Goal: Task Accomplishment & Management: Manage account settings

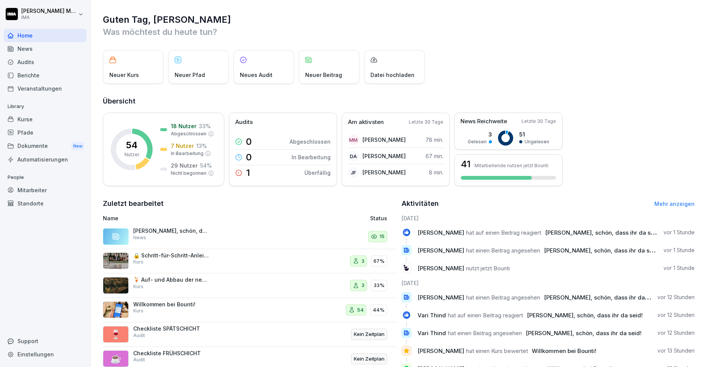
click at [155, 235] on div "[PERSON_NAME], schön, dass ihr da seid! News" at bounding box center [171, 235] width 76 height 14
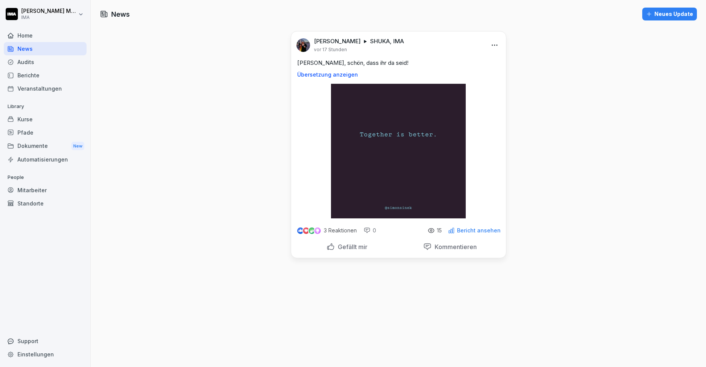
click at [432, 231] on icon at bounding box center [431, 231] width 6 height 4
click at [438, 230] on p "15" at bounding box center [439, 231] width 5 height 6
click at [461, 234] on div "3 Reaktionen 0 15 Bericht ansehen" at bounding box center [398, 229] width 215 height 21
click at [472, 231] on p "Bericht ansehen" at bounding box center [479, 231] width 44 height 6
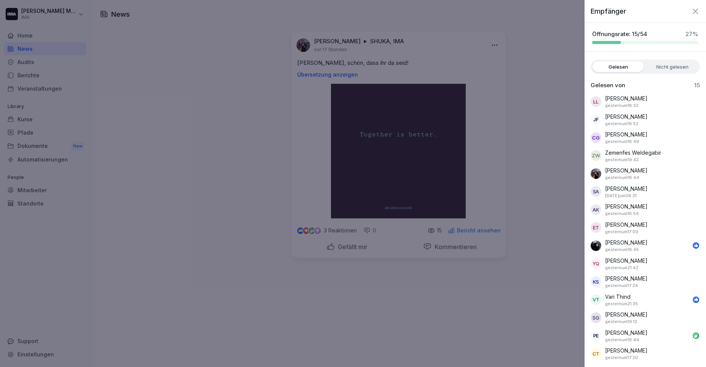
click at [696, 13] on icon "button" at bounding box center [695, 11] width 9 height 9
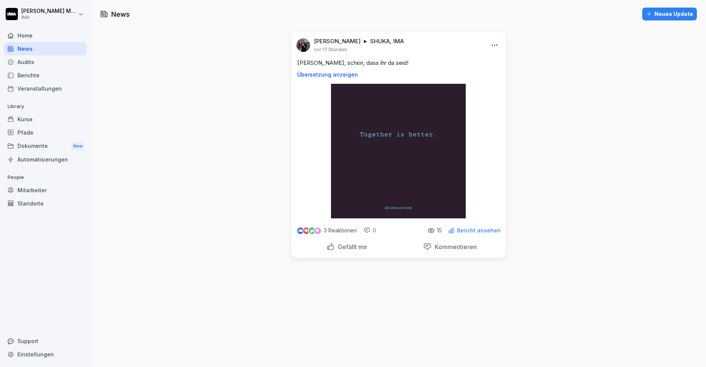
click at [40, 189] on div "Mitarbeiter" at bounding box center [45, 190] width 83 height 13
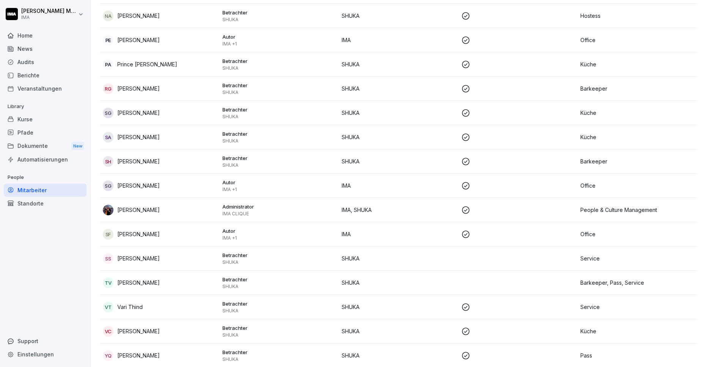
scroll to position [1066, 0]
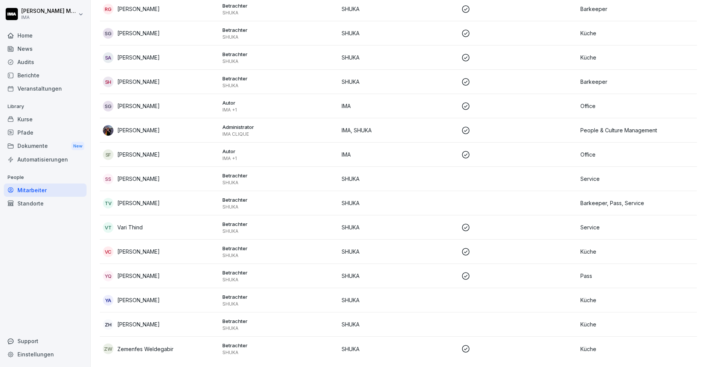
click at [545, 289] on td at bounding box center [518, 301] width 120 height 24
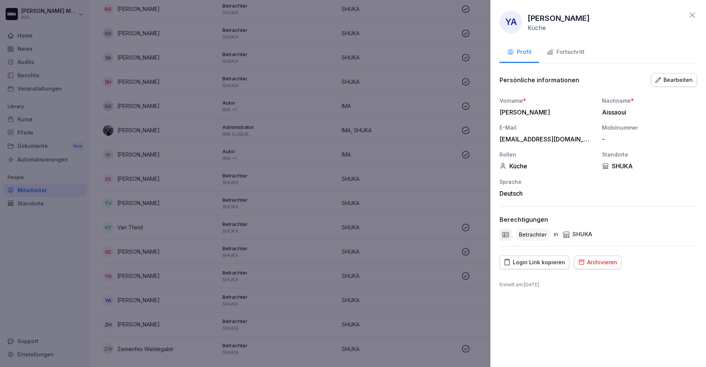
click at [672, 76] on div "Bearbeiten" at bounding box center [674, 80] width 38 height 8
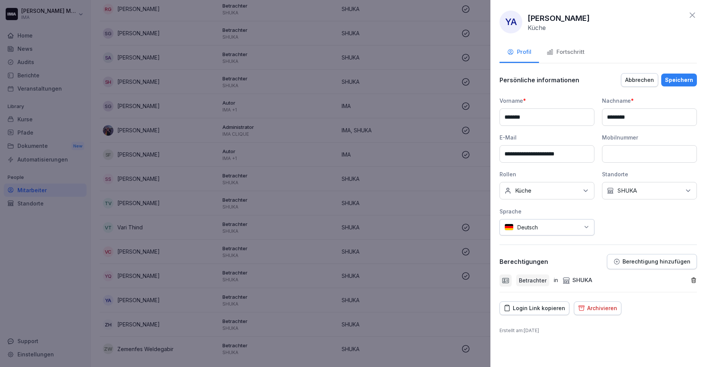
click at [696, 281] on icon "button" at bounding box center [694, 280] width 6 height 6
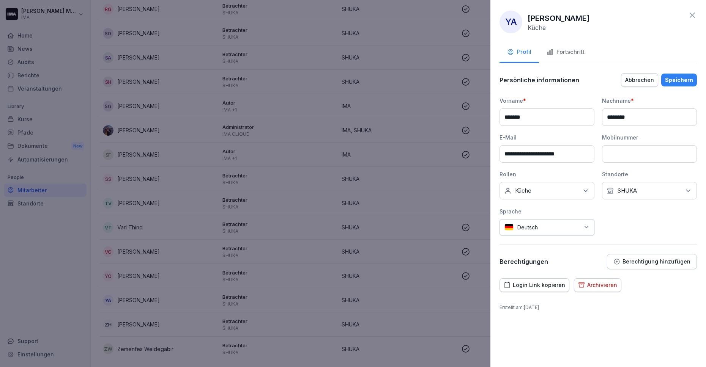
click at [682, 79] on div "Speichern" at bounding box center [679, 80] width 28 height 8
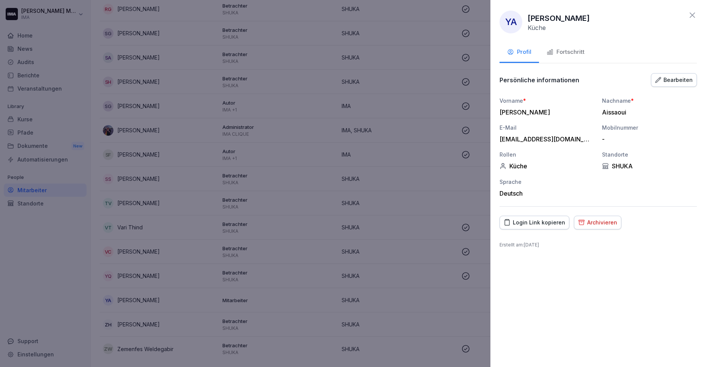
click at [682, 79] on div "Bearbeiten" at bounding box center [674, 80] width 38 height 8
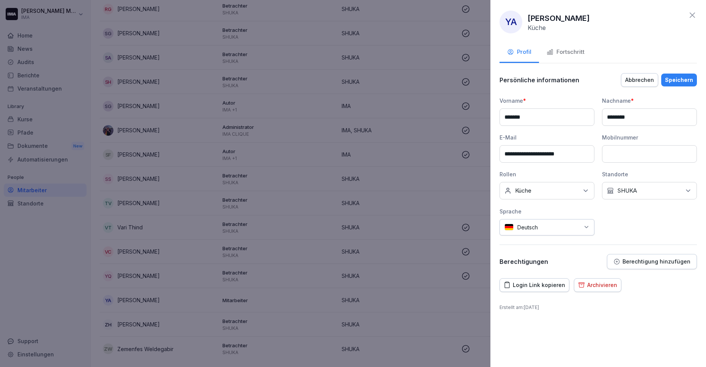
click at [658, 268] on button "Berechtigung hinzufügen" at bounding box center [652, 261] width 90 height 15
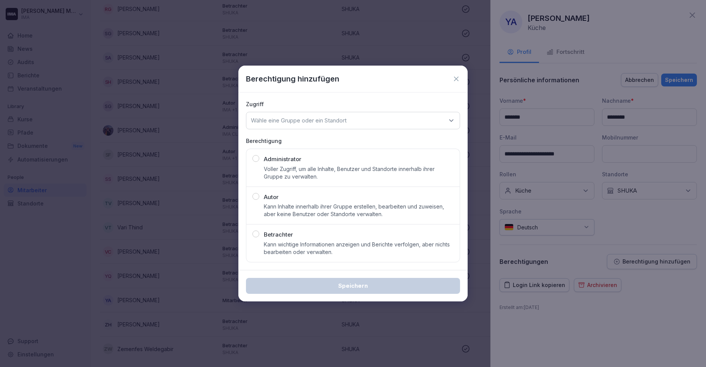
click at [285, 240] on div "Betrachter Kann wichtige Informationen anzeigen und Berichte verfolgen, aber ni…" at bounding box center [359, 243] width 190 height 25
click at [311, 122] on p "Wähle eine Gruppe oder ein Standort" at bounding box center [299, 121] width 96 height 8
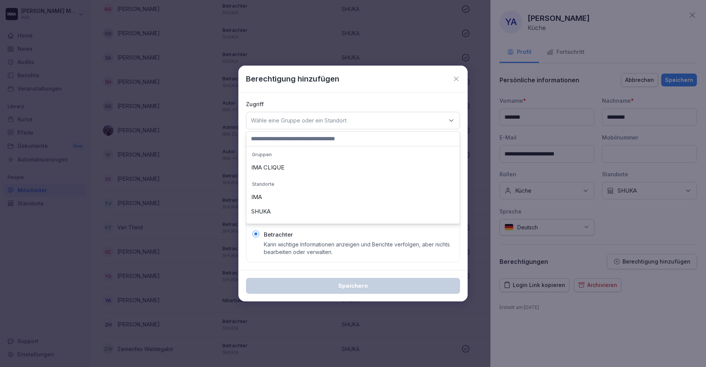
click at [290, 215] on div "SHUKA" at bounding box center [353, 212] width 210 height 14
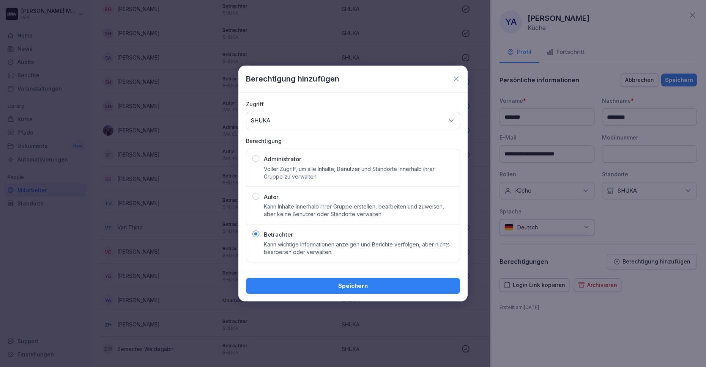
click at [311, 290] on div "Speichern" at bounding box center [353, 286] width 202 height 8
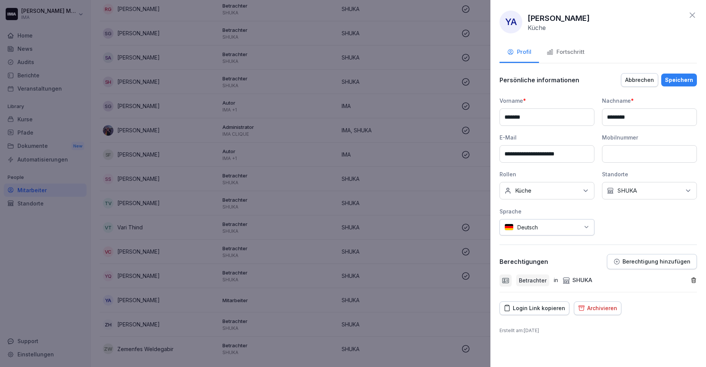
click at [686, 76] on div "Speichern" at bounding box center [679, 80] width 28 height 8
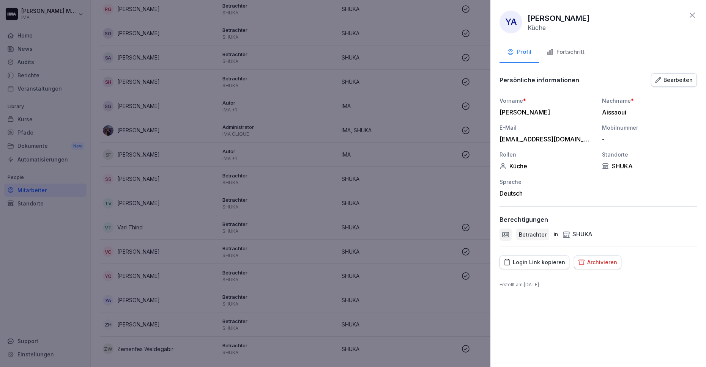
click at [692, 16] on icon at bounding box center [692, 15] width 5 height 5
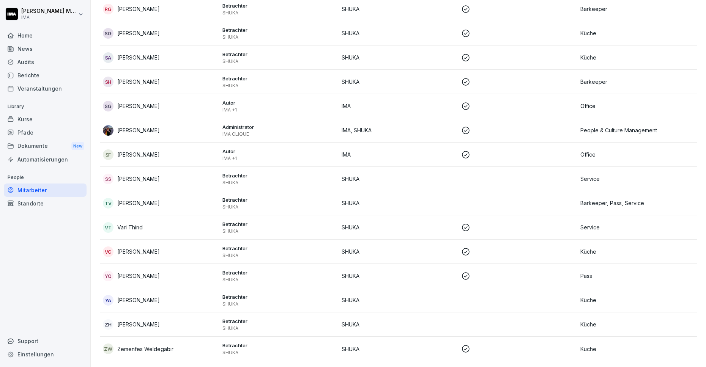
click at [329, 318] on p "Betrachter" at bounding box center [279, 321] width 114 height 7
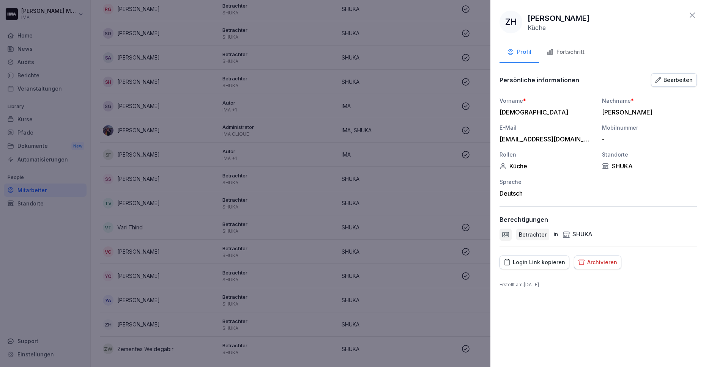
click at [675, 81] on div "Bearbeiten" at bounding box center [674, 80] width 38 height 8
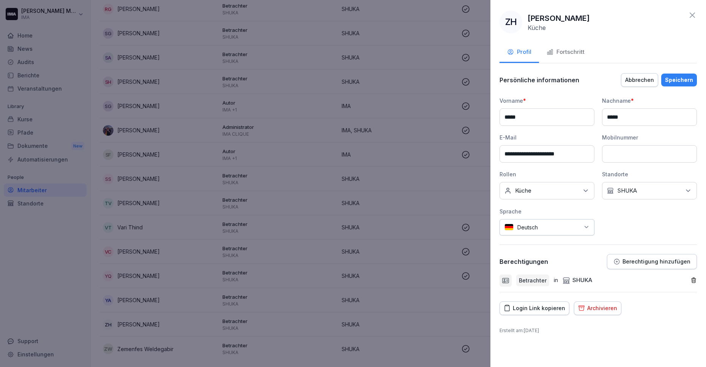
click at [694, 281] on icon "button" at bounding box center [694, 280] width 6 height 6
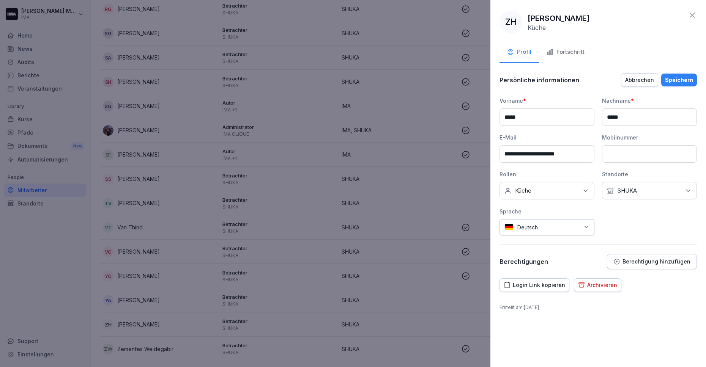
click at [678, 77] on div "Speichern" at bounding box center [679, 80] width 28 height 8
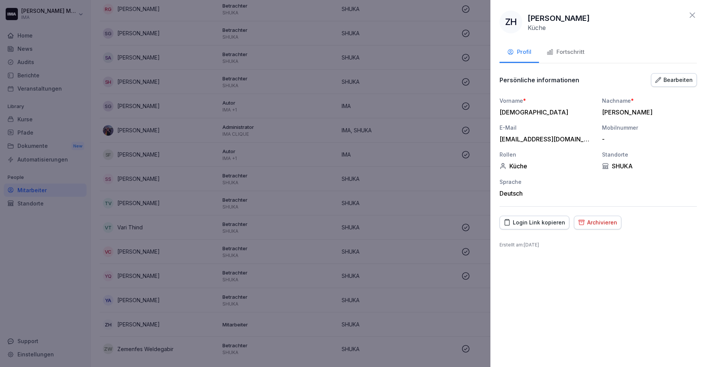
click at [672, 78] on div "Bearbeiten" at bounding box center [674, 80] width 38 height 8
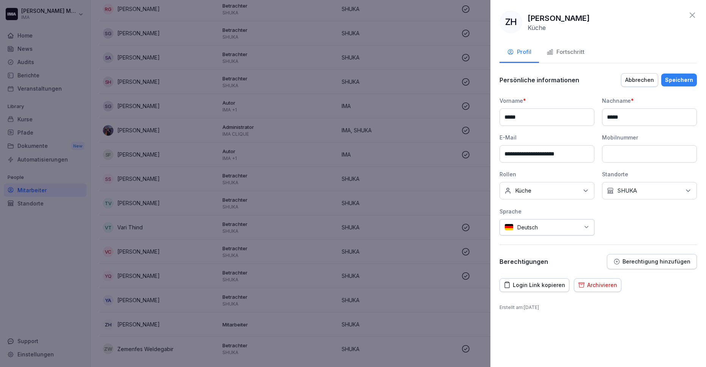
click at [651, 265] on p "Berechtigung hinzufügen" at bounding box center [657, 262] width 68 height 6
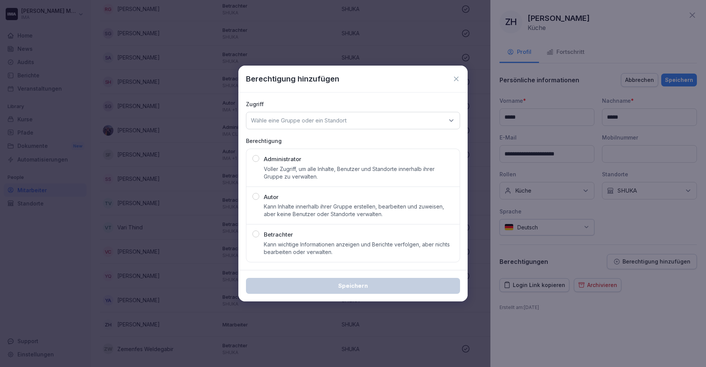
click at [334, 257] on button "Betrachter Kann wichtige Informationen anzeigen und Berichte verfolgen, aber ni…" at bounding box center [353, 243] width 214 height 38
click at [336, 125] on div "Wähle eine Gruppe oder ein Standort" at bounding box center [353, 120] width 214 height 17
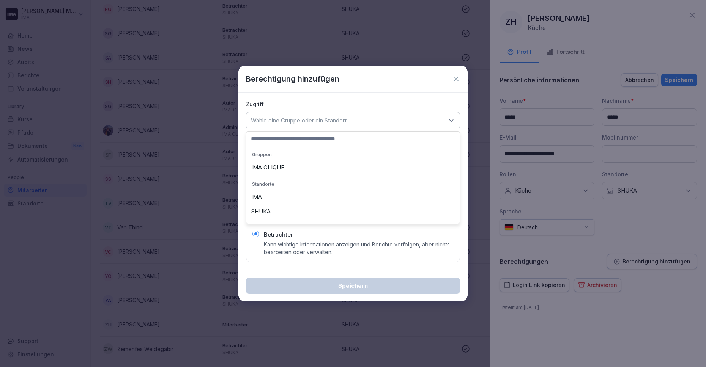
click at [317, 214] on div "SHUKA" at bounding box center [353, 212] width 210 height 14
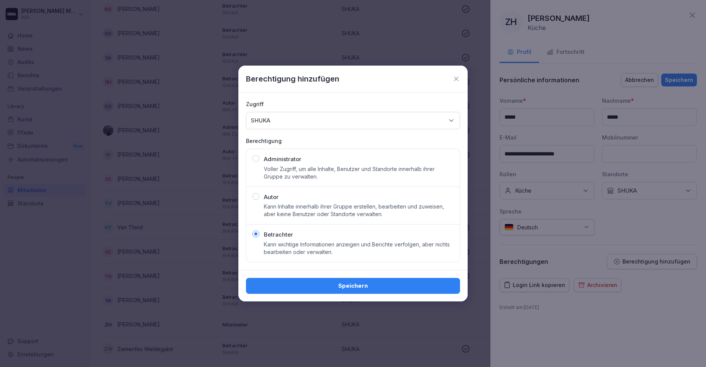
click at [324, 283] on div "Speichern" at bounding box center [353, 286] width 202 height 8
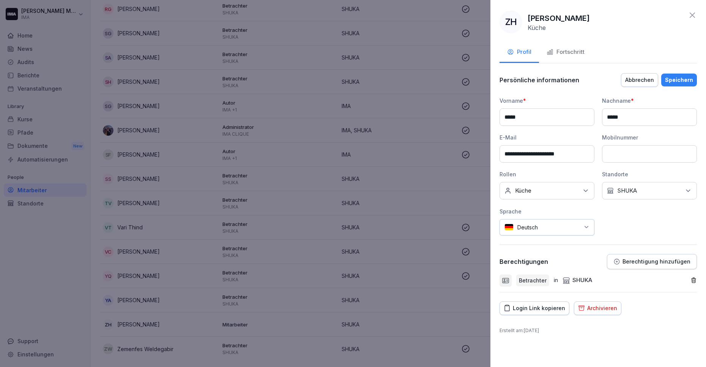
click at [683, 79] on div "Speichern" at bounding box center [679, 80] width 28 height 8
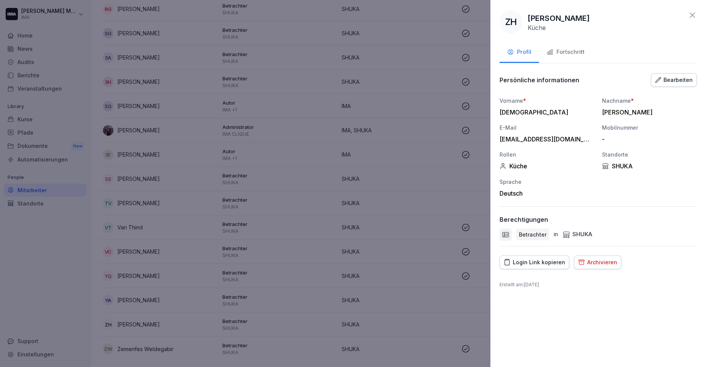
click at [692, 13] on icon at bounding box center [692, 15] width 9 height 9
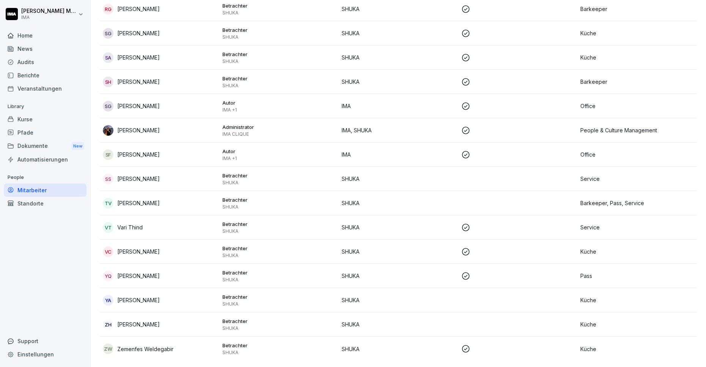
click at [424, 199] on p "SHUKA" at bounding box center [399, 203] width 114 height 8
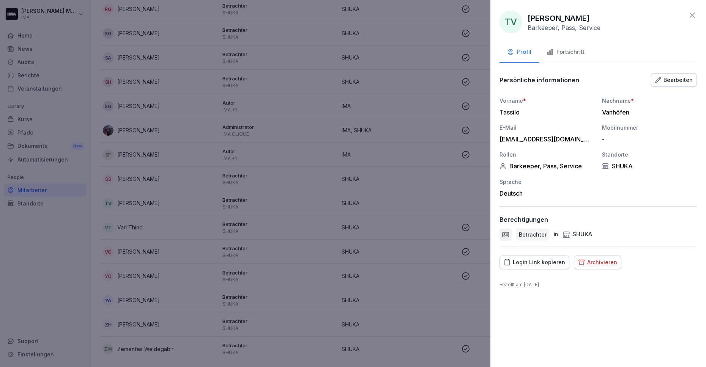
click at [670, 79] on div "Bearbeiten" at bounding box center [674, 80] width 38 height 8
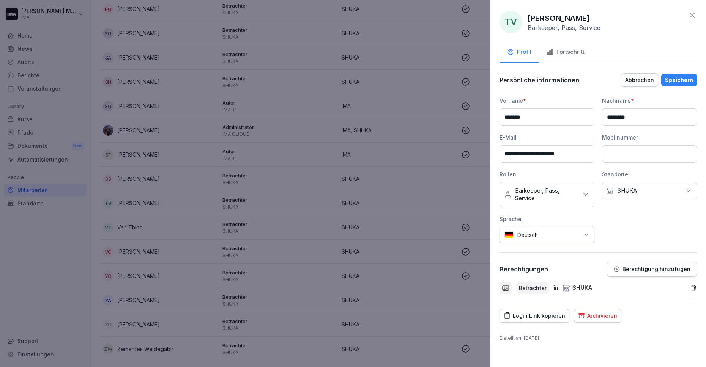
click at [693, 290] on icon "button" at bounding box center [694, 288] width 4 height 5
click at [671, 83] on div "Speichern" at bounding box center [679, 80] width 28 height 8
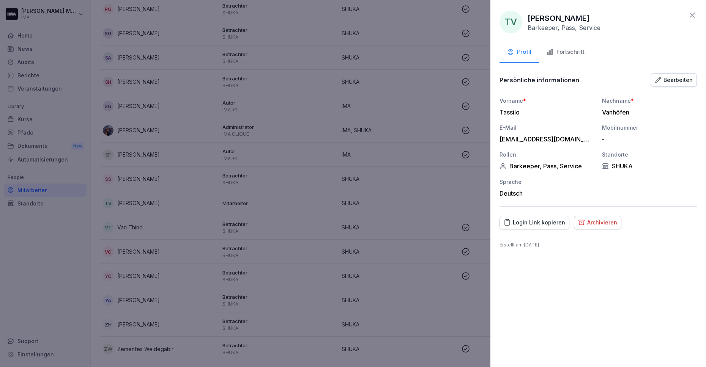
click at [519, 224] on div "Login Link kopieren" at bounding box center [534, 223] width 61 height 8
click at [670, 81] on div "Bearbeiten" at bounding box center [674, 80] width 38 height 8
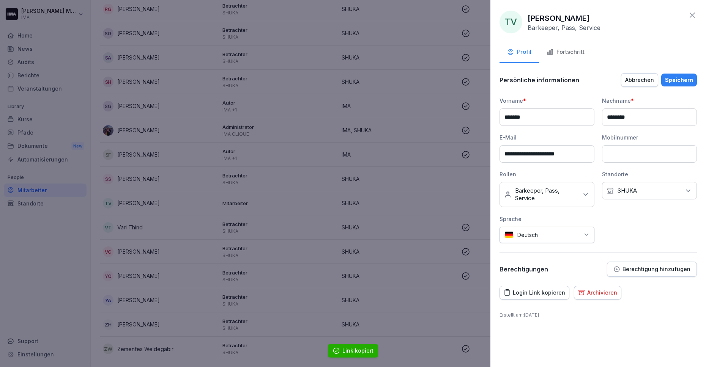
click at [635, 272] on p "Berechtigung hinzufügen" at bounding box center [657, 269] width 68 height 6
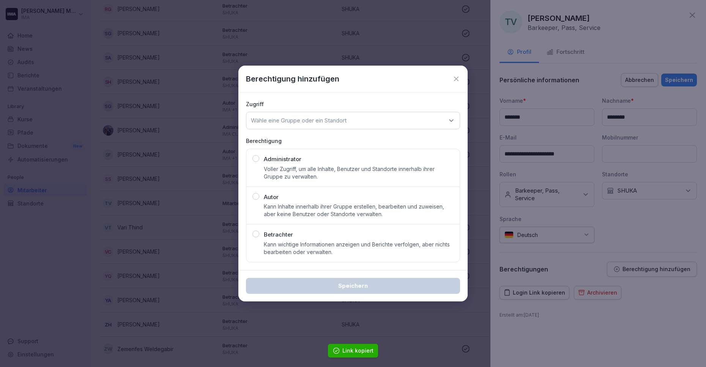
click at [348, 251] on p "Kann wichtige Informationen anzeigen und Berichte verfolgen, aber nichts bearbe…" at bounding box center [359, 248] width 190 height 15
click at [347, 120] on p "Wähle eine Gruppe oder ein Standort" at bounding box center [299, 121] width 96 height 8
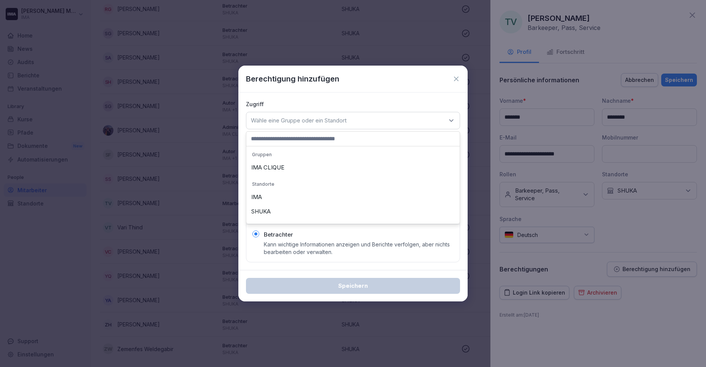
click at [327, 211] on div "SHUKA" at bounding box center [353, 212] width 210 height 14
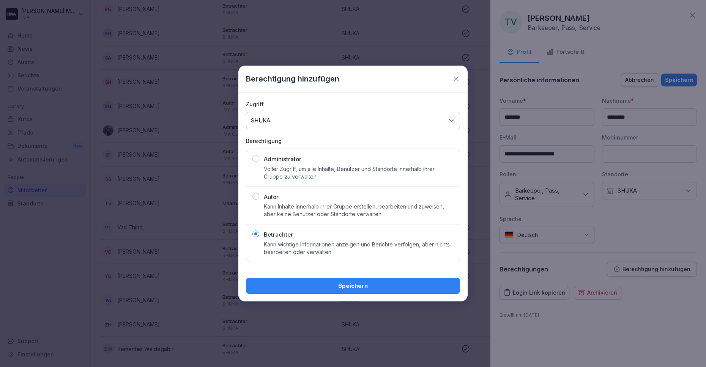
click at [336, 286] on div "Speichern" at bounding box center [353, 286] width 202 height 8
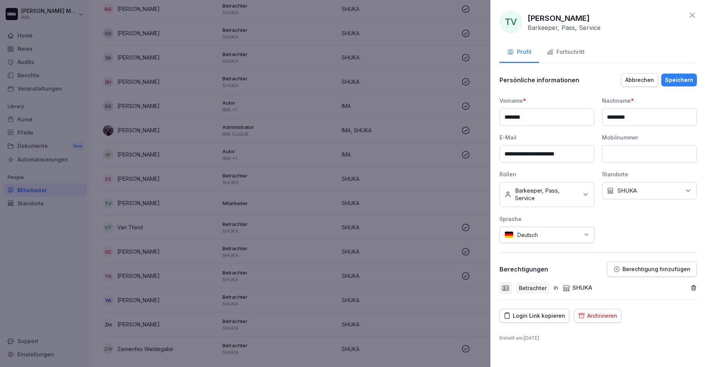
click at [673, 77] on div "Speichern" at bounding box center [679, 80] width 28 height 8
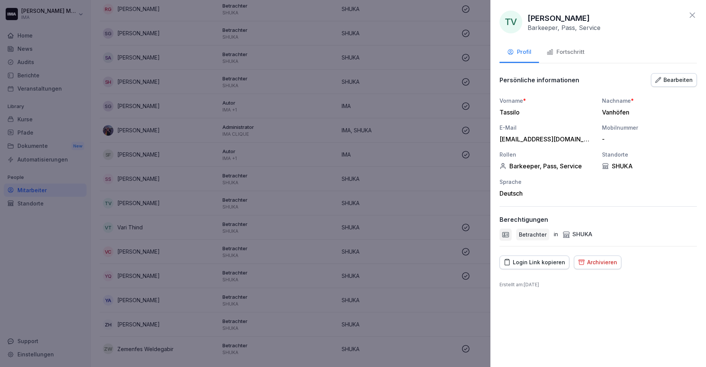
click at [694, 13] on icon at bounding box center [692, 15] width 5 height 5
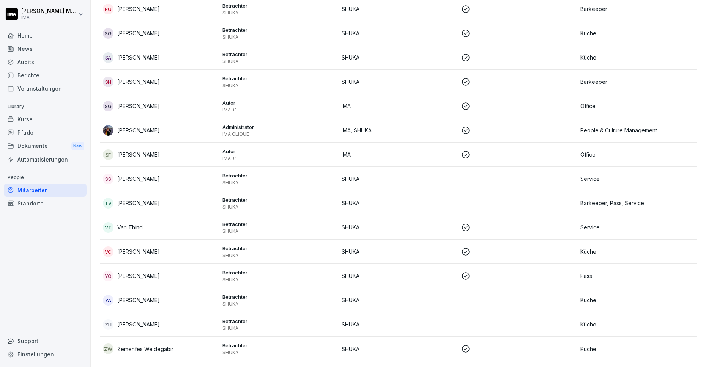
click at [411, 168] on td "SHUKA" at bounding box center [399, 179] width 120 height 24
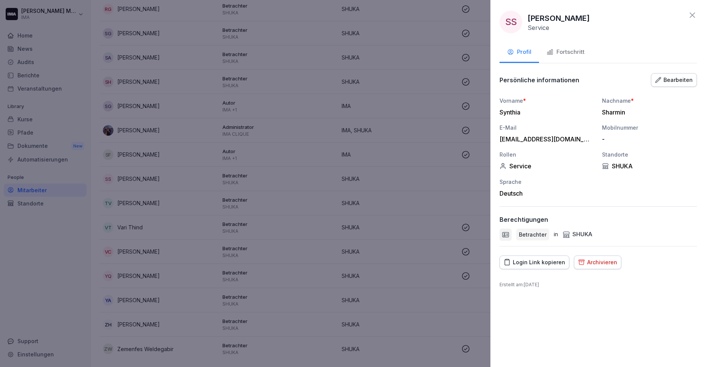
click at [675, 79] on div "Bearbeiten" at bounding box center [674, 80] width 38 height 8
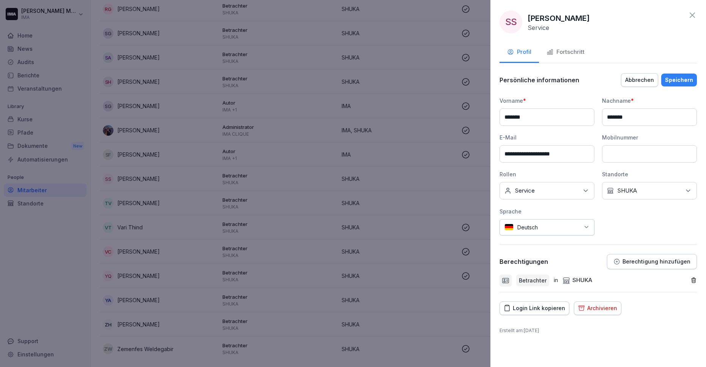
click at [693, 277] on icon "button" at bounding box center [694, 280] width 6 height 6
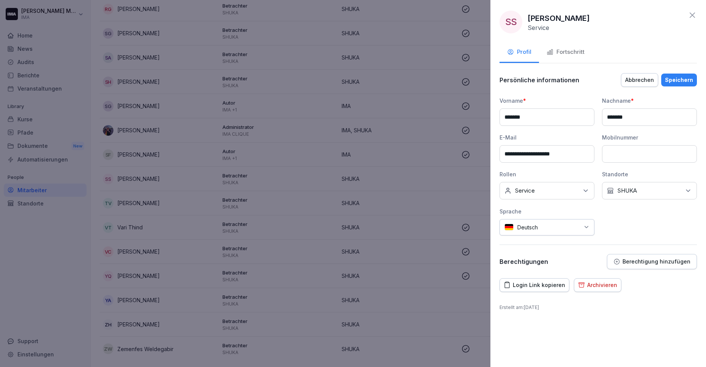
click at [679, 78] on div "Speichern" at bounding box center [679, 80] width 28 height 8
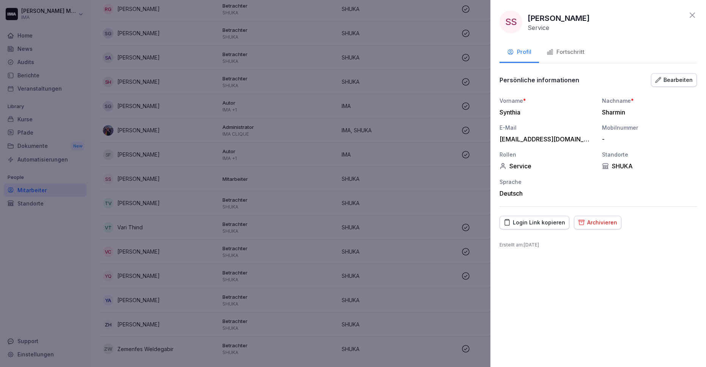
click at [676, 78] on div "Bearbeiten" at bounding box center [674, 80] width 38 height 8
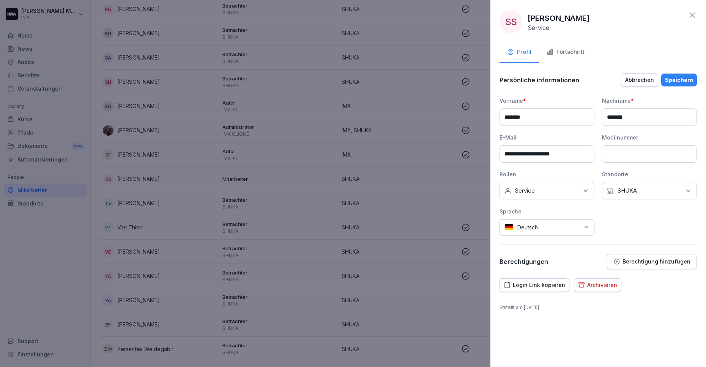
click at [673, 258] on button "Berechtigung hinzufügen" at bounding box center [652, 261] width 90 height 15
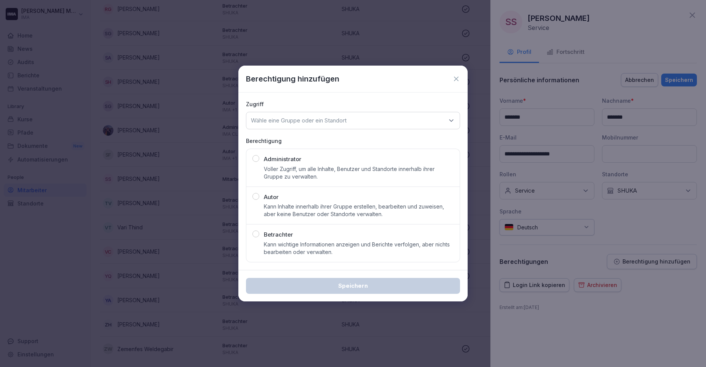
click at [404, 243] on p "Kann wichtige Informationen anzeigen und Berichte verfolgen, aber nichts bearbe…" at bounding box center [359, 248] width 190 height 15
click at [348, 128] on div "Wähle eine Gruppe oder ein Standort" at bounding box center [353, 120] width 214 height 17
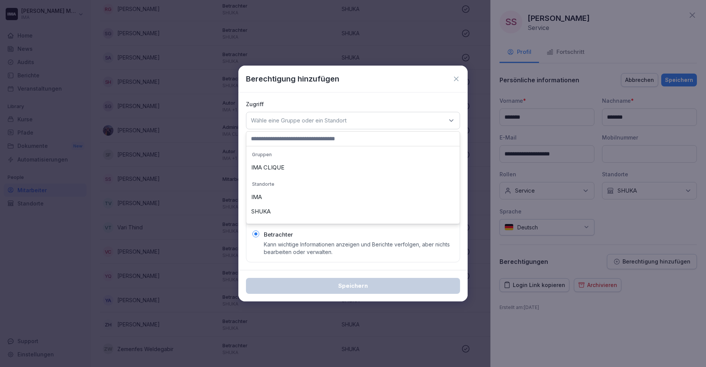
click at [338, 212] on div "SHUKA" at bounding box center [353, 212] width 210 height 14
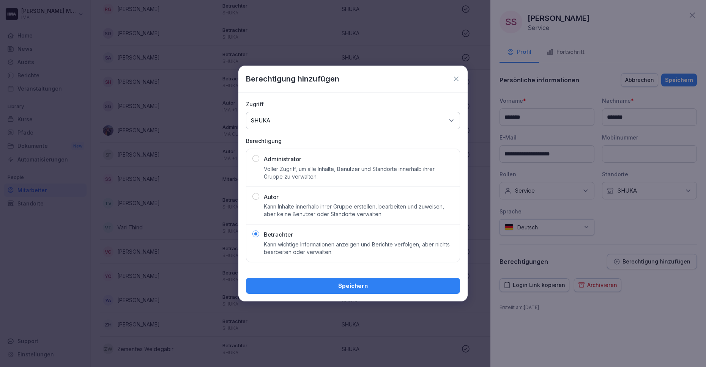
click at [338, 283] on div "Speichern" at bounding box center [353, 286] width 202 height 8
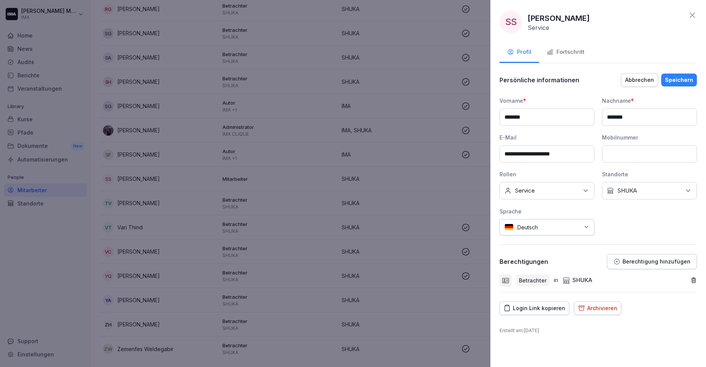
click at [684, 81] on div "Speichern" at bounding box center [679, 80] width 28 height 8
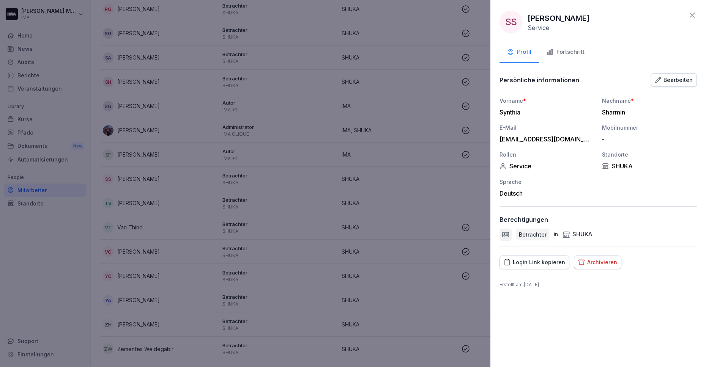
click at [692, 18] on icon at bounding box center [692, 15] width 9 height 9
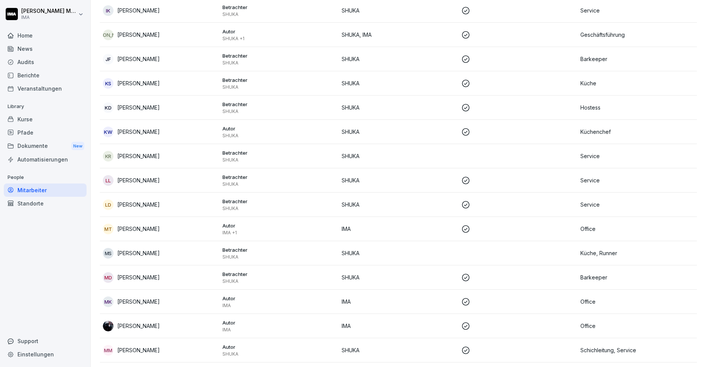
scroll to position [542, 0]
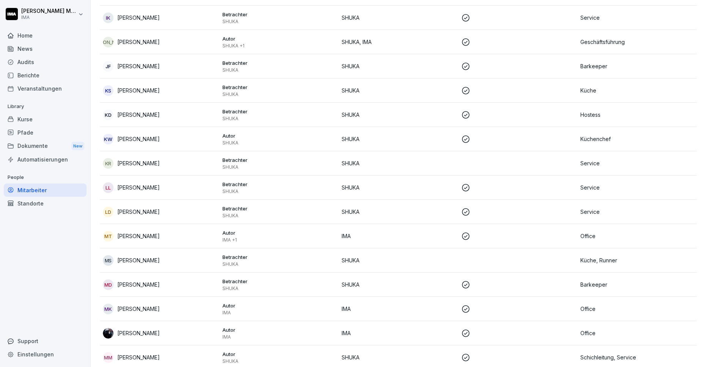
click at [429, 260] on p "SHUKA" at bounding box center [399, 261] width 114 height 8
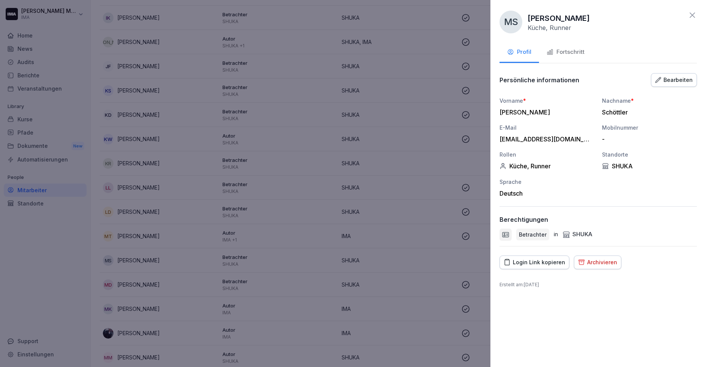
click at [672, 79] on div "Bearbeiten" at bounding box center [674, 80] width 38 height 8
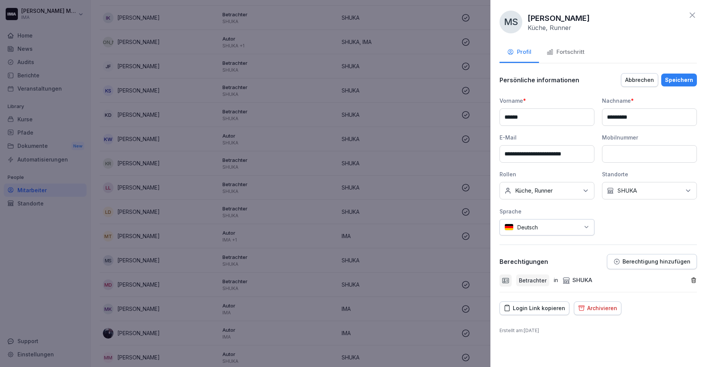
click at [694, 280] on icon "button" at bounding box center [694, 280] width 6 height 6
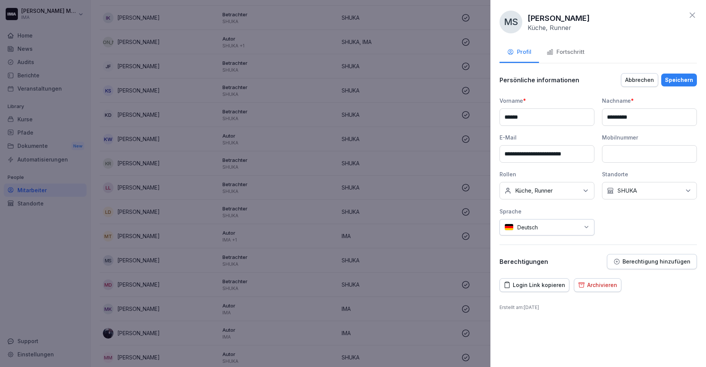
click at [684, 78] on div "Speichern" at bounding box center [679, 80] width 28 height 8
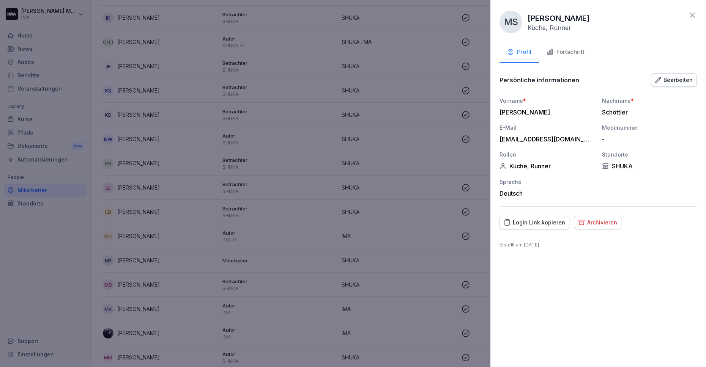
click at [539, 222] on div "Login Link kopieren" at bounding box center [534, 223] width 61 height 8
click at [676, 76] on div "Bearbeiten" at bounding box center [674, 80] width 38 height 8
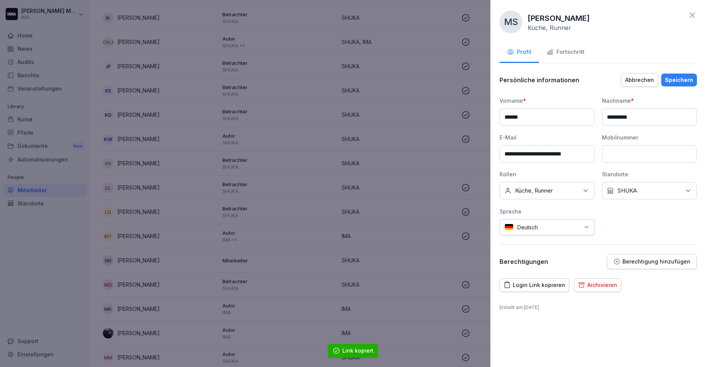
click at [651, 259] on p "Berechtigung hinzufügen" at bounding box center [657, 262] width 68 height 6
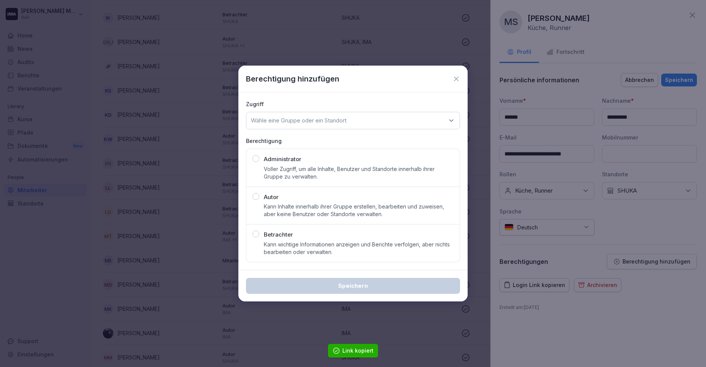
click at [369, 260] on button "Betrachter Kann wichtige Informationen anzeigen und Berichte verfolgen, aber ni…" at bounding box center [353, 243] width 214 height 38
click at [348, 127] on div "Wähle eine Gruppe oder ein Standort" at bounding box center [353, 120] width 214 height 17
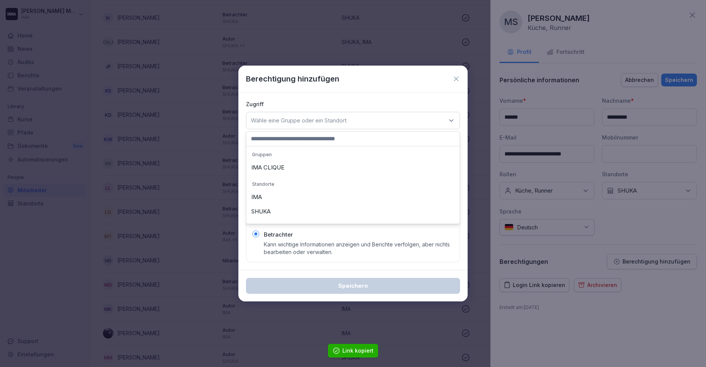
click at [339, 210] on div "SHUKA" at bounding box center [353, 212] width 210 height 14
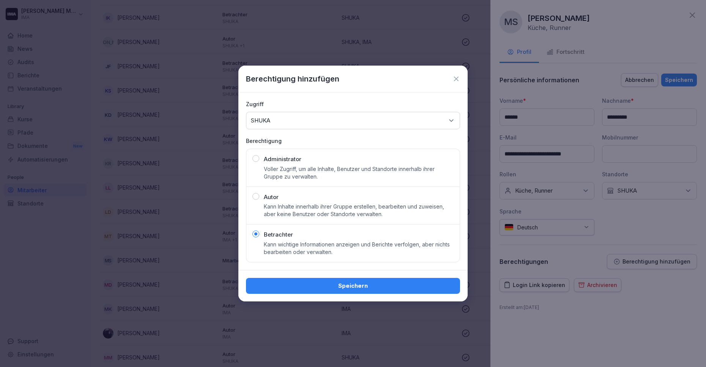
click at [344, 284] on div "Speichern" at bounding box center [353, 286] width 202 height 8
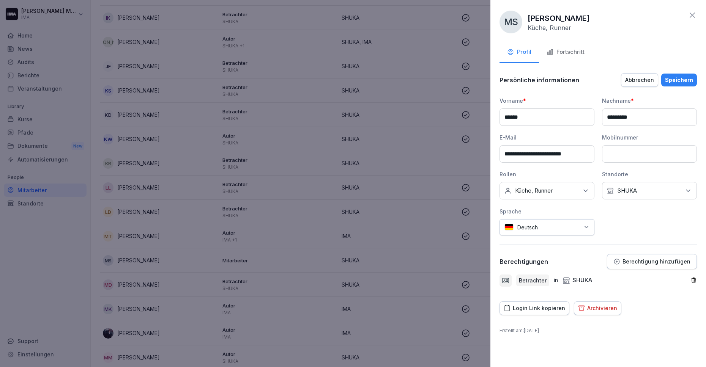
click at [691, 79] on div "Speichern" at bounding box center [679, 80] width 28 height 8
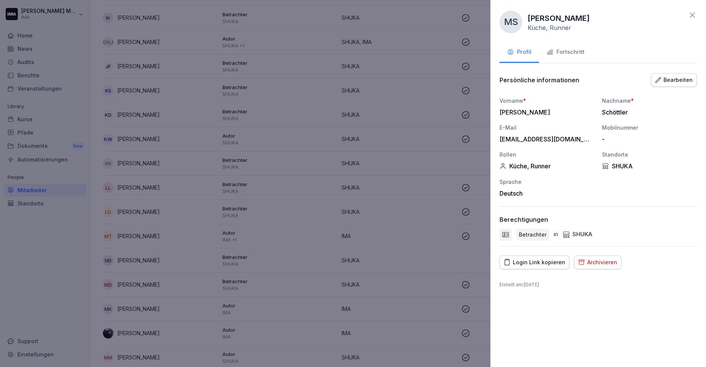
click at [692, 14] on icon at bounding box center [692, 15] width 5 height 5
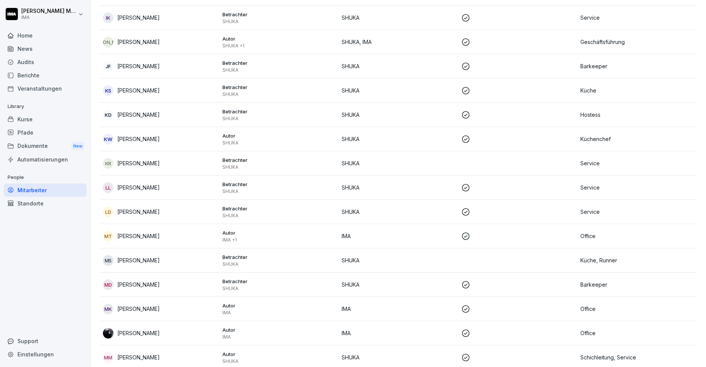
click at [404, 161] on p "SHUKA" at bounding box center [399, 163] width 114 height 8
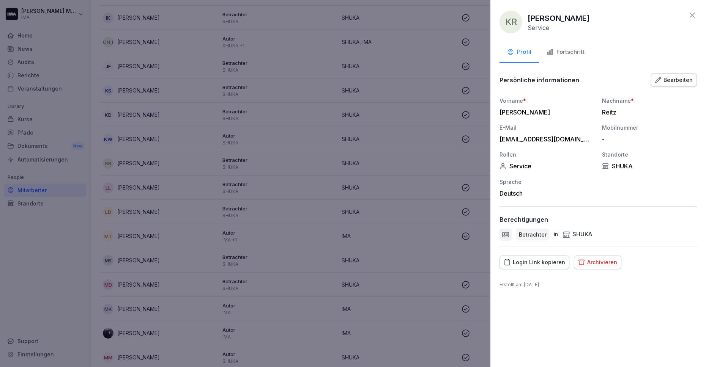
click at [673, 74] on button "Bearbeiten" at bounding box center [674, 80] width 46 height 14
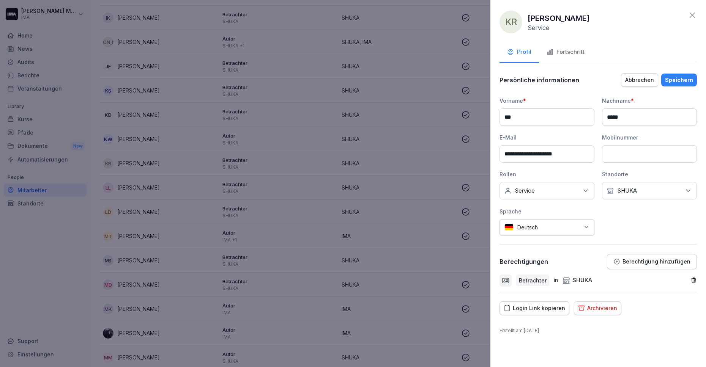
click at [695, 280] on icon "button" at bounding box center [694, 280] width 6 height 6
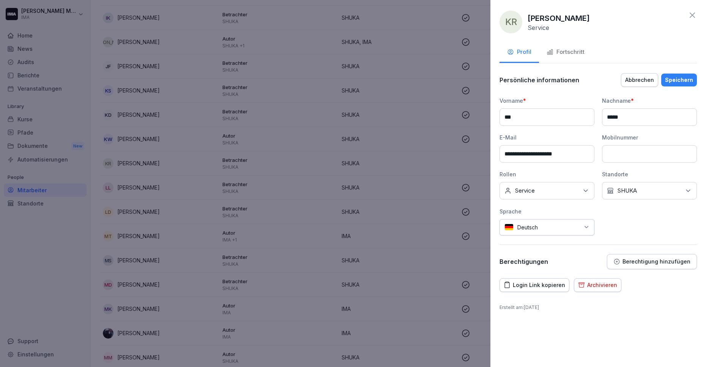
click at [684, 81] on div "Speichern" at bounding box center [679, 80] width 28 height 8
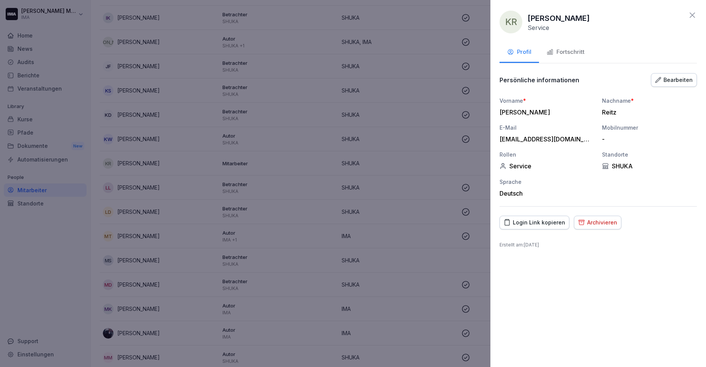
click at [679, 73] on button "Bearbeiten" at bounding box center [674, 80] width 46 height 14
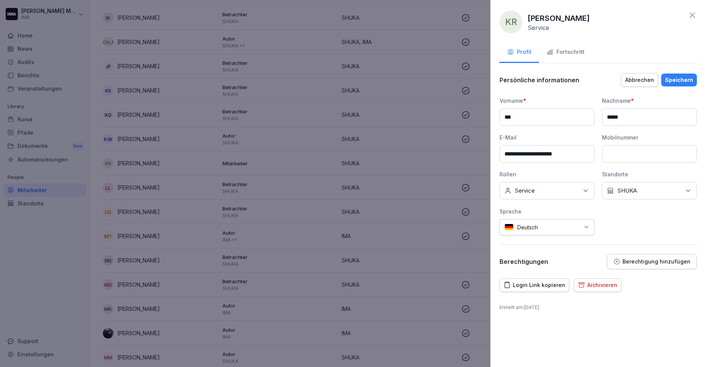
click at [640, 257] on button "Berechtigung hinzufügen" at bounding box center [652, 261] width 90 height 15
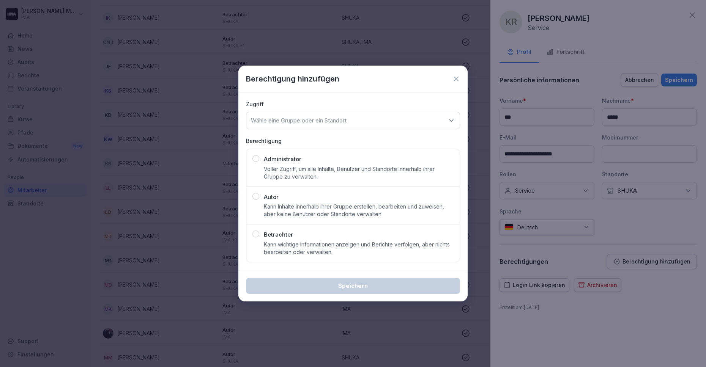
click at [372, 237] on div "Betrachter Kann wichtige Informationen anzeigen und Berichte verfolgen, aber ni…" at bounding box center [359, 243] width 190 height 25
click at [369, 117] on div "Wähle eine Gruppe oder ein Standort" at bounding box center [353, 120] width 214 height 17
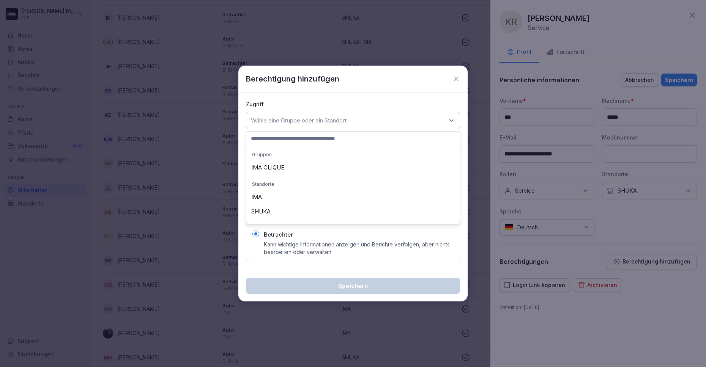
click at [330, 213] on div "SHUKA" at bounding box center [353, 212] width 210 height 14
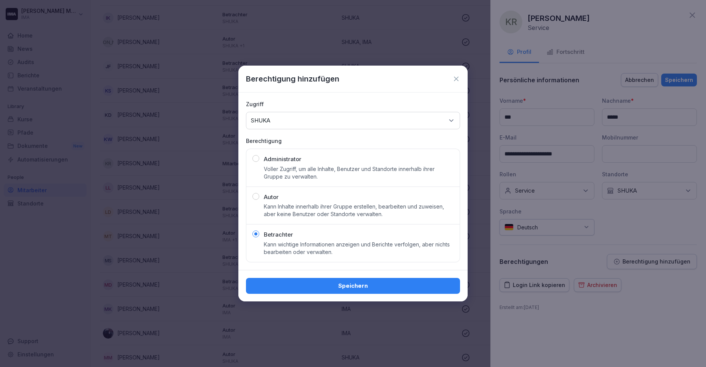
click at [332, 282] on div "Speichern" at bounding box center [353, 286] width 202 height 8
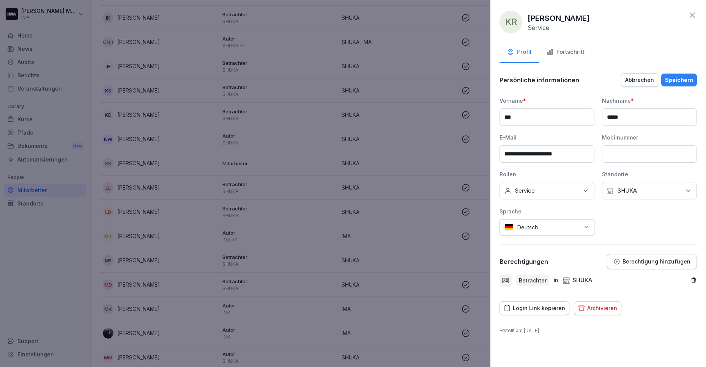
click at [681, 80] on div "Speichern" at bounding box center [679, 80] width 28 height 8
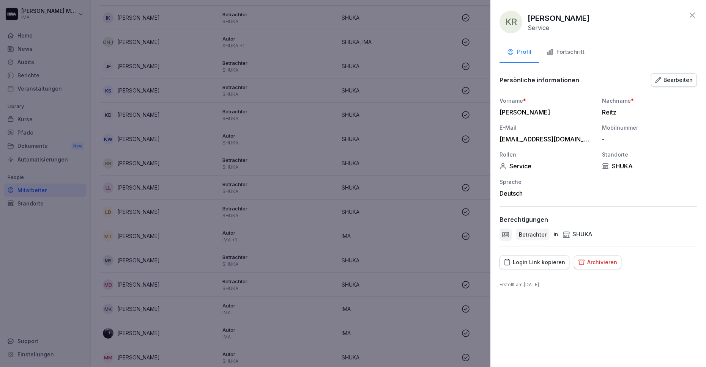
click at [693, 11] on icon at bounding box center [692, 15] width 9 height 9
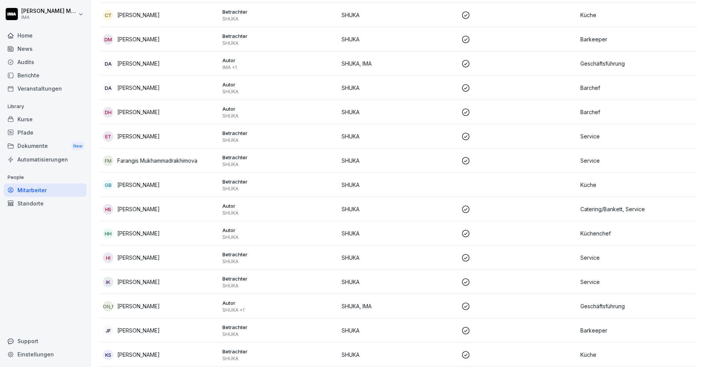
scroll to position [272, 0]
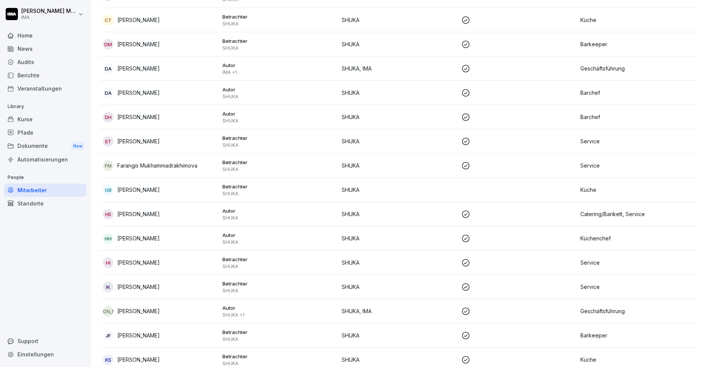
click at [418, 190] on p "SHUKA" at bounding box center [399, 190] width 114 height 8
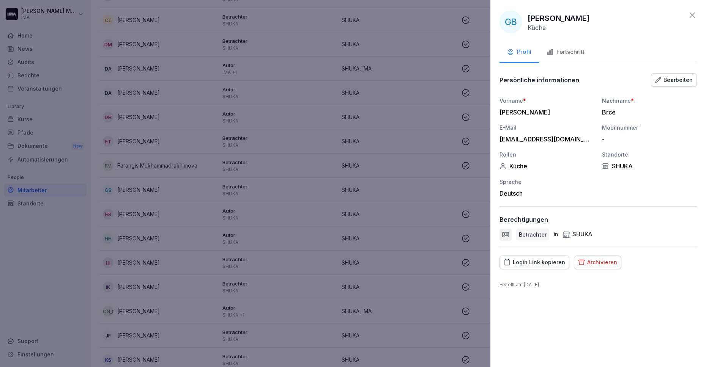
click at [679, 77] on div "Bearbeiten" at bounding box center [674, 80] width 38 height 8
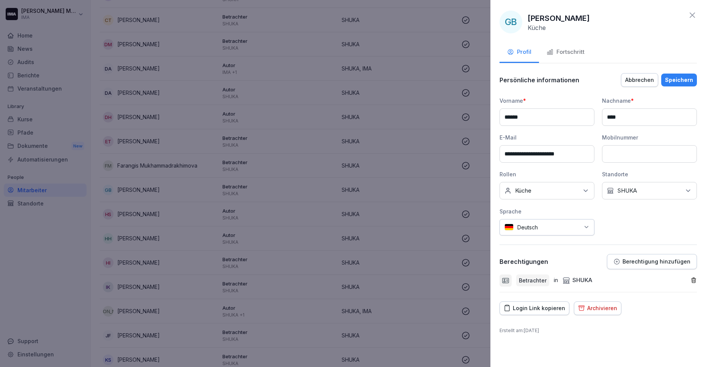
click at [696, 279] on icon "button" at bounding box center [694, 280] width 4 height 5
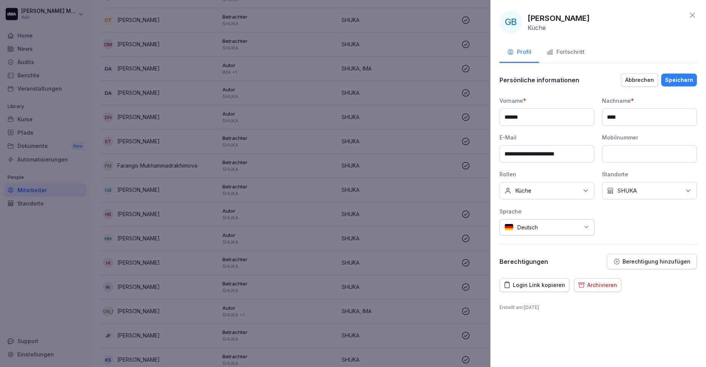
click at [675, 75] on button "Speichern" at bounding box center [679, 80] width 36 height 13
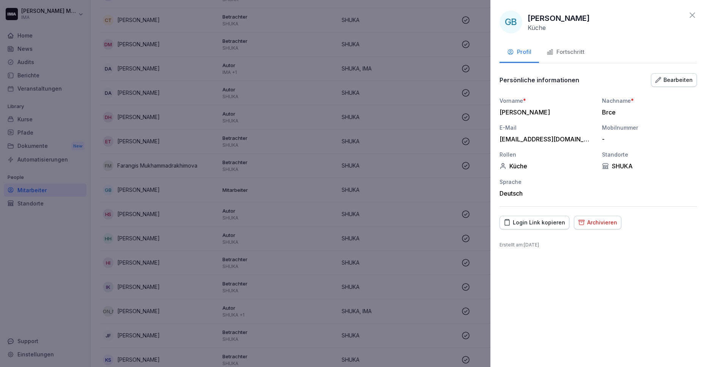
click at [675, 78] on div "Bearbeiten" at bounding box center [674, 80] width 38 height 8
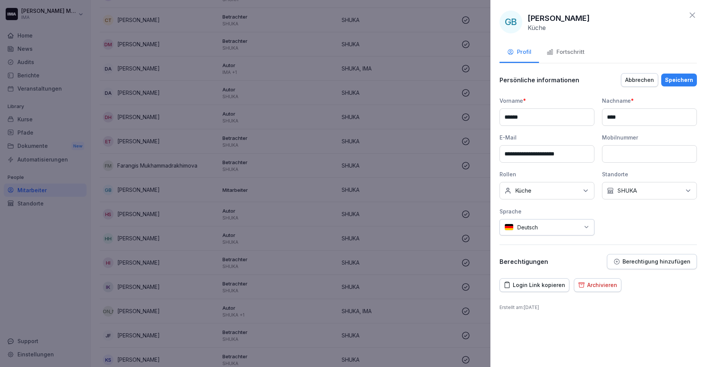
click at [655, 261] on p "Berechtigung hinzufügen" at bounding box center [657, 262] width 68 height 6
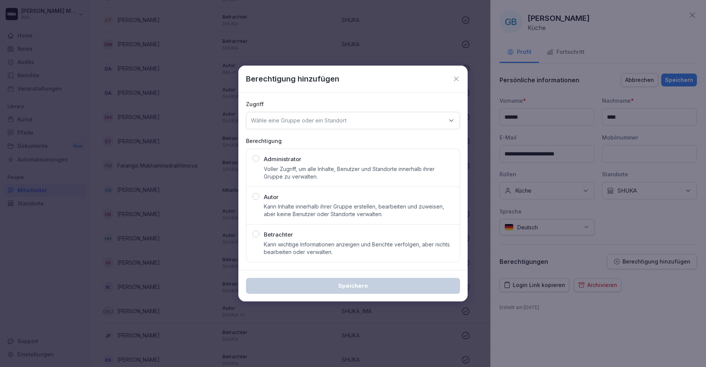
click at [380, 120] on div "Wähle eine Gruppe oder ein Standort" at bounding box center [353, 120] width 214 height 17
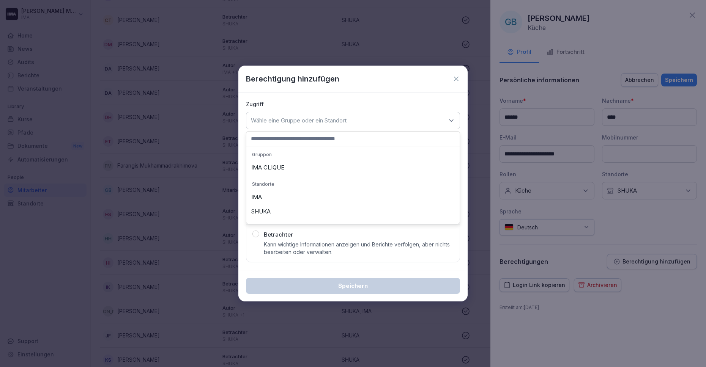
click at [368, 206] on div "SHUKA" at bounding box center [353, 212] width 210 height 14
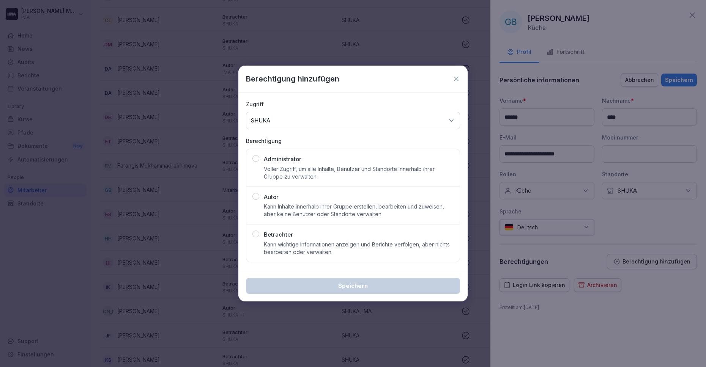
click at [363, 244] on p "Kann wichtige Informationen anzeigen und Berichte verfolgen, aber nichts bearbe…" at bounding box center [359, 248] width 190 height 15
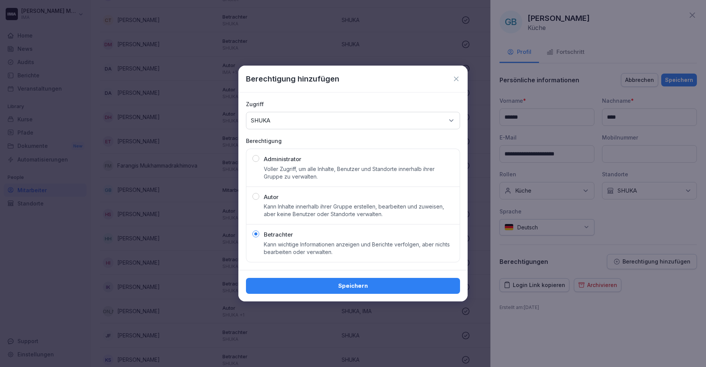
click at [368, 289] on div "Speichern" at bounding box center [353, 286] width 202 height 8
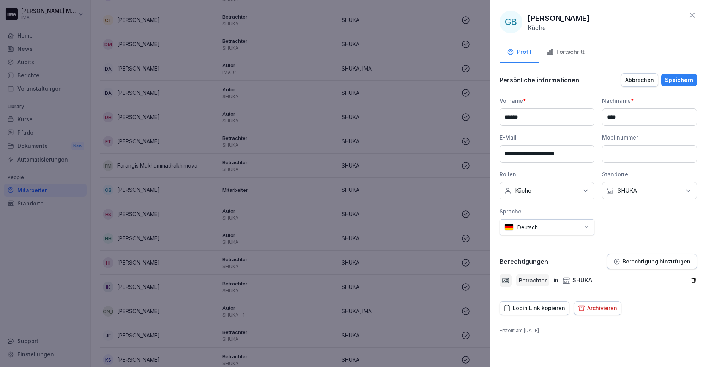
click at [686, 79] on div "Speichern" at bounding box center [679, 80] width 28 height 8
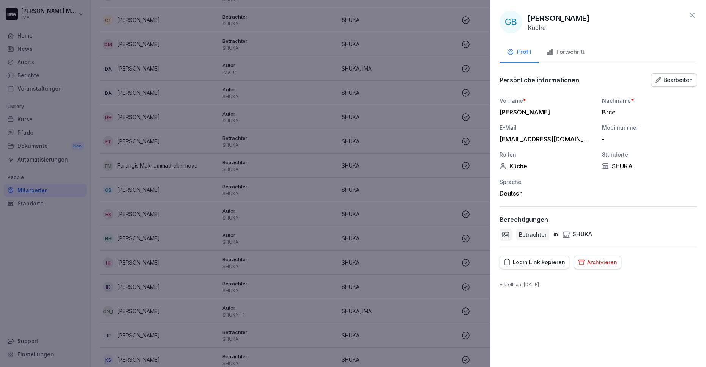
click at [691, 17] on icon at bounding box center [692, 15] width 9 height 9
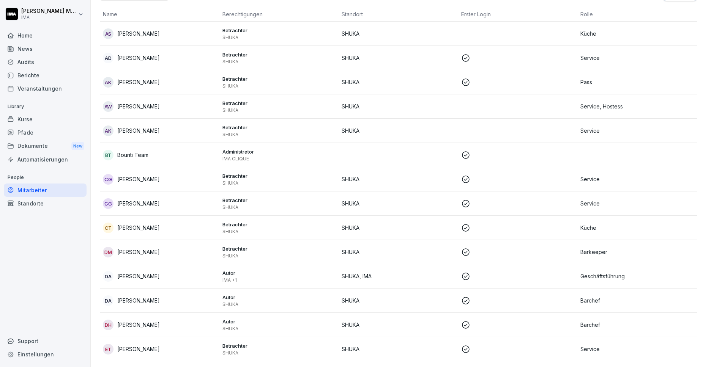
scroll to position [19, 0]
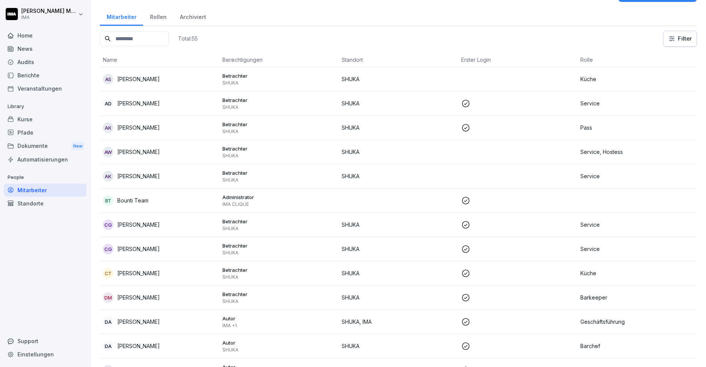
click at [452, 177] on td "SHUKA" at bounding box center [399, 176] width 120 height 24
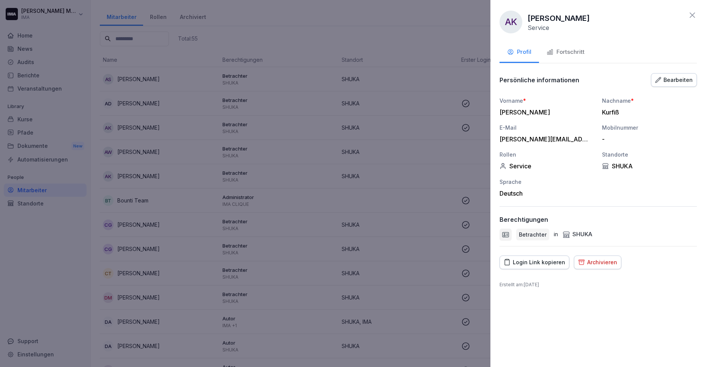
click at [674, 82] on div "Bearbeiten" at bounding box center [674, 80] width 38 height 8
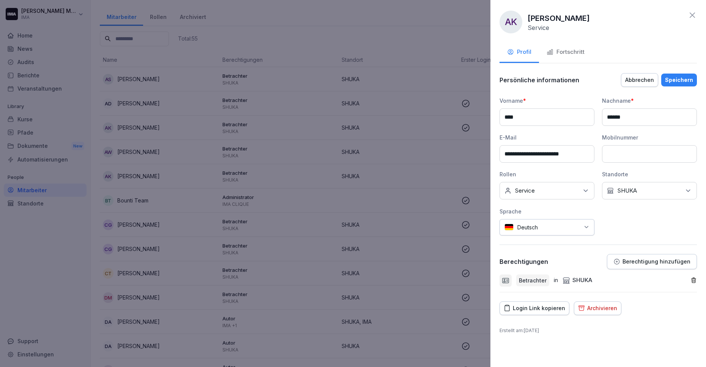
click at [694, 279] on icon "button" at bounding box center [694, 280] width 6 height 6
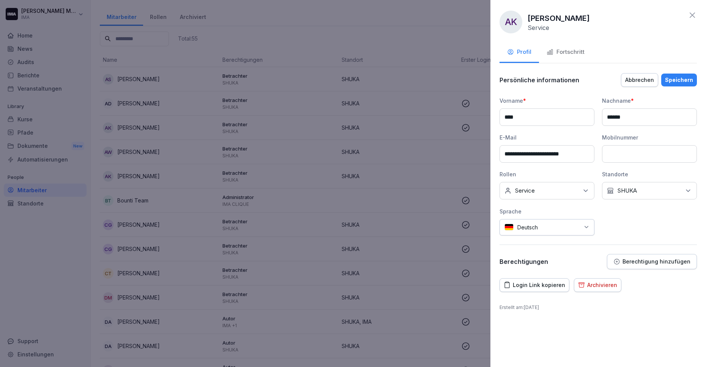
click at [676, 80] on div "Speichern" at bounding box center [679, 80] width 28 height 8
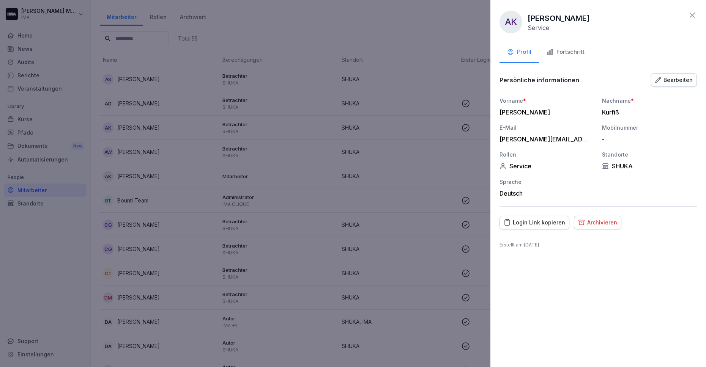
click at [657, 81] on icon "button" at bounding box center [658, 79] width 5 height 5
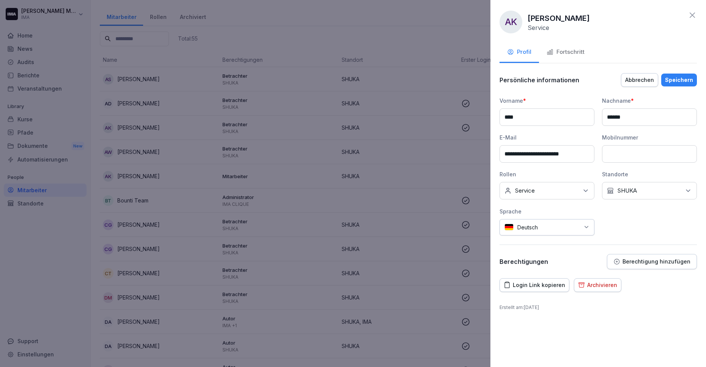
click at [638, 265] on button "Berechtigung hinzufügen" at bounding box center [652, 261] width 90 height 15
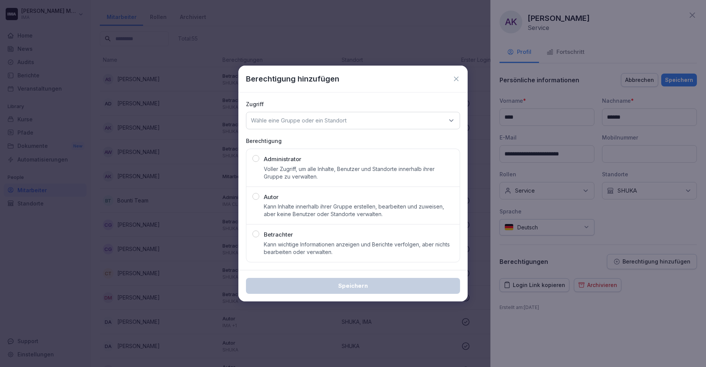
click at [400, 238] on div "Betrachter Kann wichtige Informationen anzeigen und Berichte verfolgen, aber ni…" at bounding box center [359, 243] width 190 height 25
click at [387, 114] on div "Wähle eine Gruppe oder ein Standort" at bounding box center [353, 120] width 214 height 17
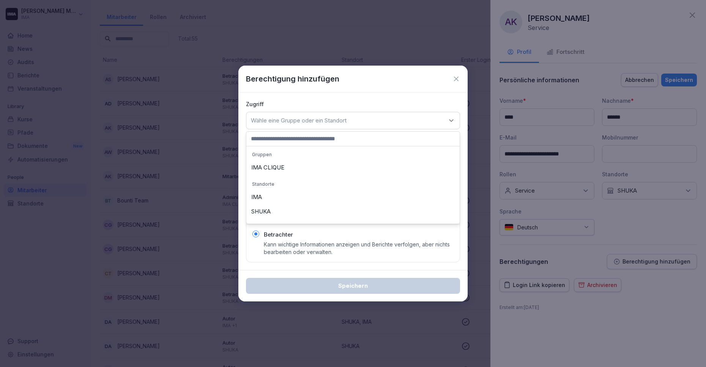
click at [353, 208] on div "SHUKA" at bounding box center [353, 212] width 210 height 14
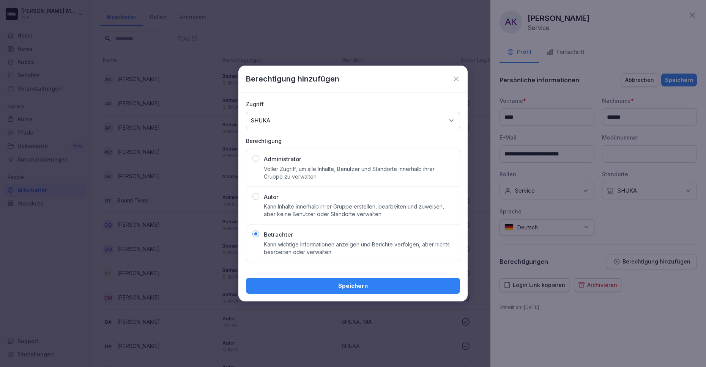
click at [342, 290] on button "Speichern" at bounding box center [353, 286] width 214 height 16
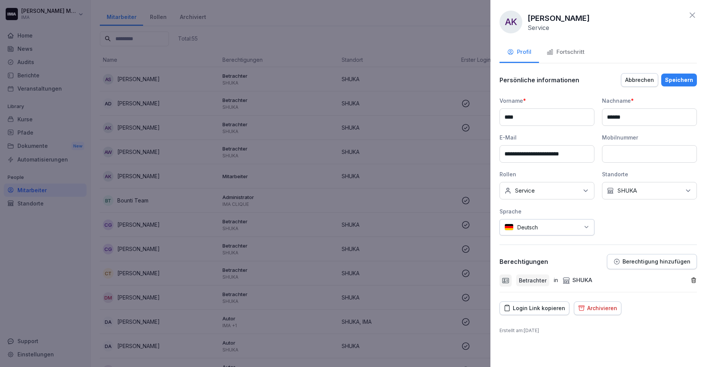
click at [685, 79] on div "Speichern" at bounding box center [679, 80] width 28 height 8
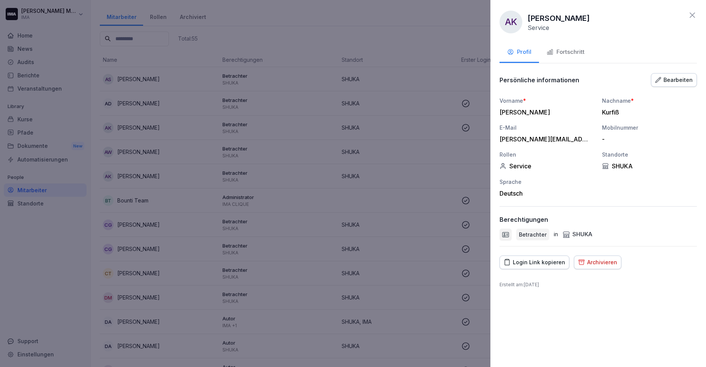
click at [692, 17] on icon at bounding box center [692, 15] width 9 height 9
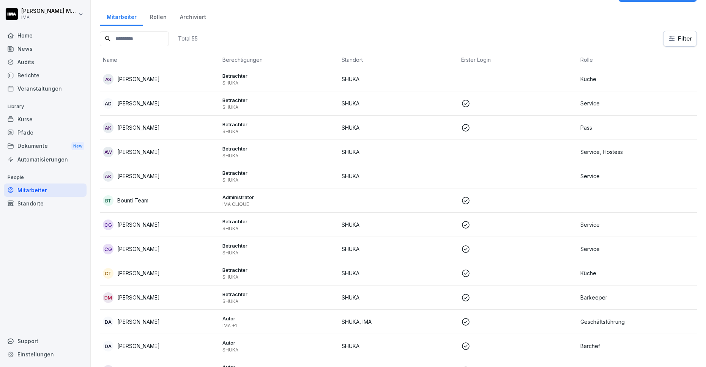
click at [466, 145] on td at bounding box center [518, 152] width 120 height 24
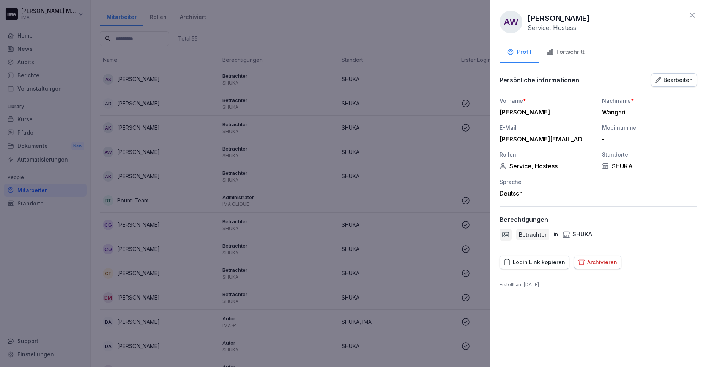
click at [663, 78] on div "Bearbeiten" at bounding box center [674, 80] width 38 height 8
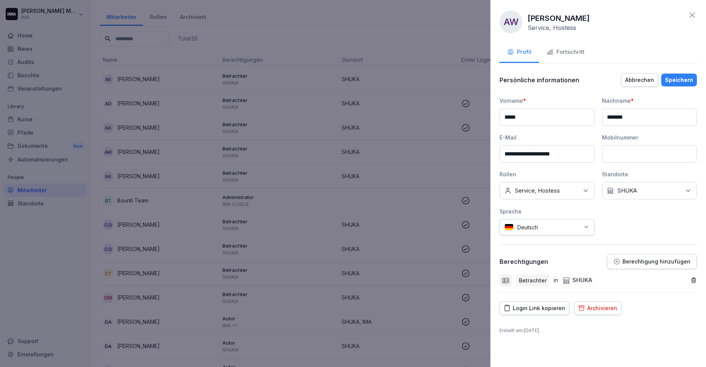
click at [693, 278] on icon "button" at bounding box center [694, 280] width 6 height 6
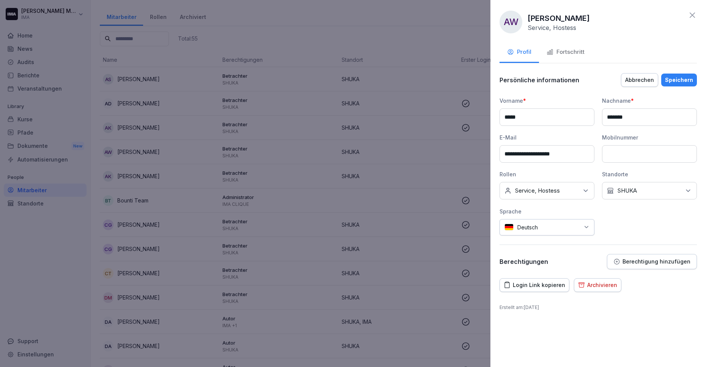
click at [677, 78] on div "Speichern" at bounding box center [679, 80] width 28 height 8
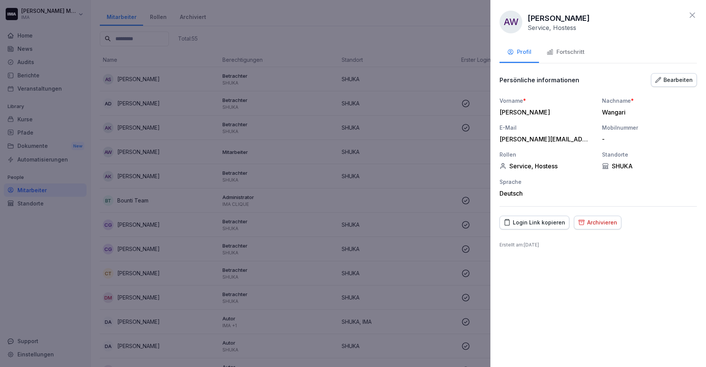
click at [677, 78] on div "Bearbeiten" at bounding box center [674, 80] width 38 height 8
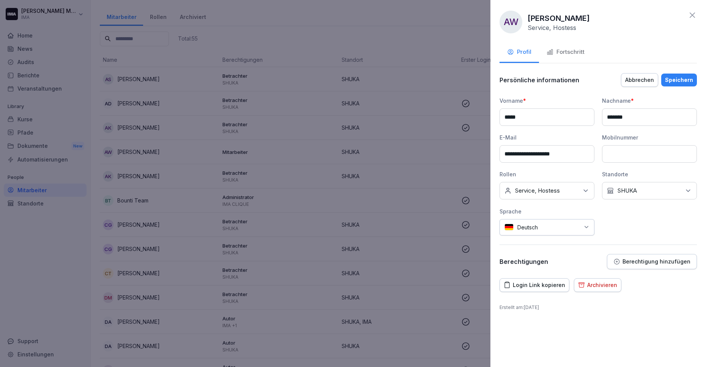
click at [640, 259] on p "Berechtigung hinzufügen" at bounding box center [657, 262] width 68 height 6
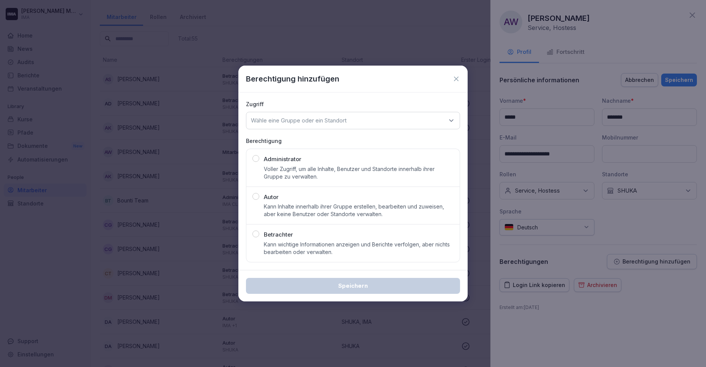
click at [340, 238] on div "Betrachter Kann wichtige Informationen anzeigen und Berichte verfolgen, aber ni…" at bounding box center [359, 243] width 190 height 25
click at [375, 123] on div "Wähle eine Gruppe oder ein Standort" at bounding box center [353, 120] width 214 height 17
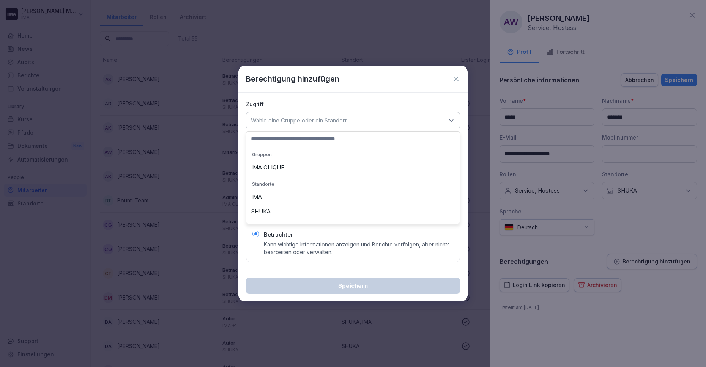
click at [355, 214] on div "SHUKA" at bounding box center [353, 212] width 210 height 14
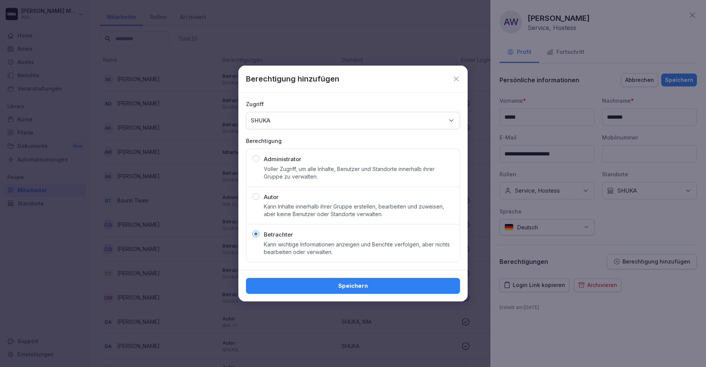
click at [355, 290] on div "Speichern" at bounding box center [353, 286] width 202 height 8
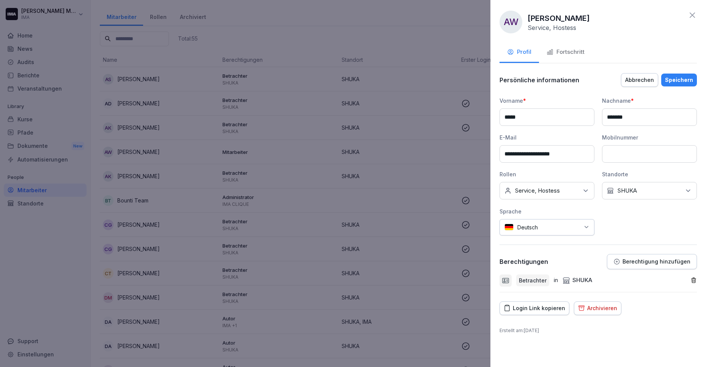
click at [676, 83] on div "Speichern" at bounding box center [679, 80] width 28 height 8
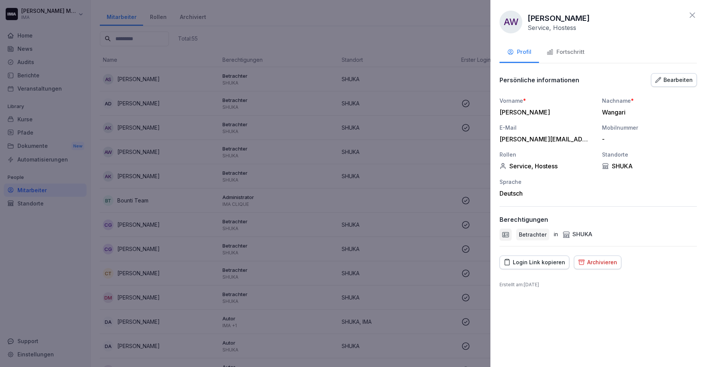
click at [692, 17] on icon at bounding box center [692, 15] width 9 height 9
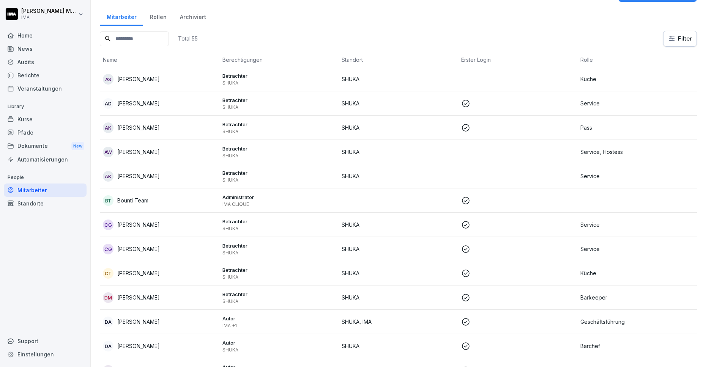
scroll to position [0, 0]
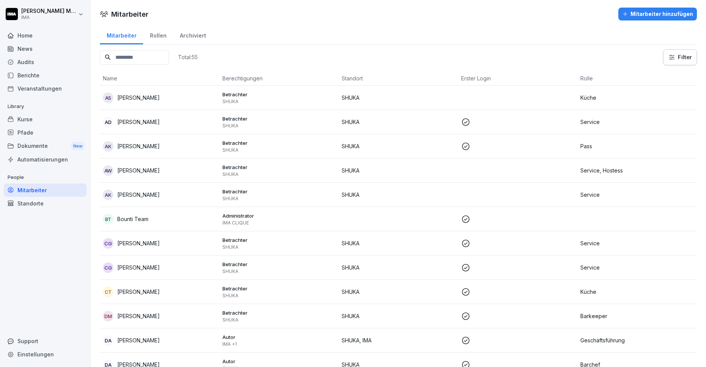
click at [440, 91] on td "SHUKA" at bounding box center [399, 98] width 120 height 24
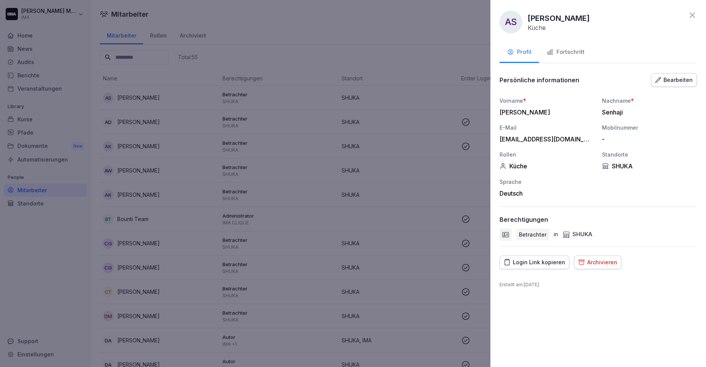
click at [683, 82] on div "Bearbeiten" at bounding box center [674, 80] width 38 height 8
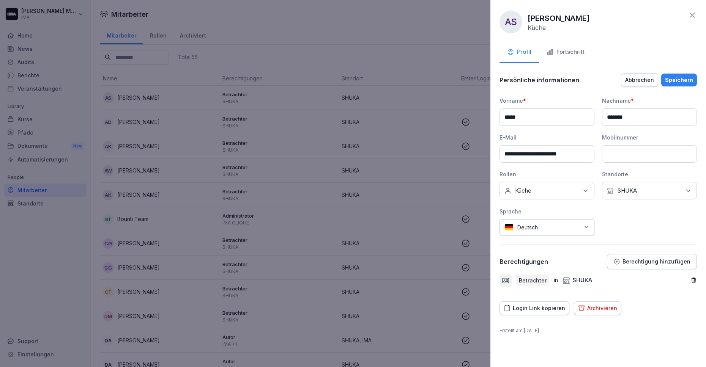
click at [695, 281] on icon "button" at bounding box center [694, 280] width 6 height 6
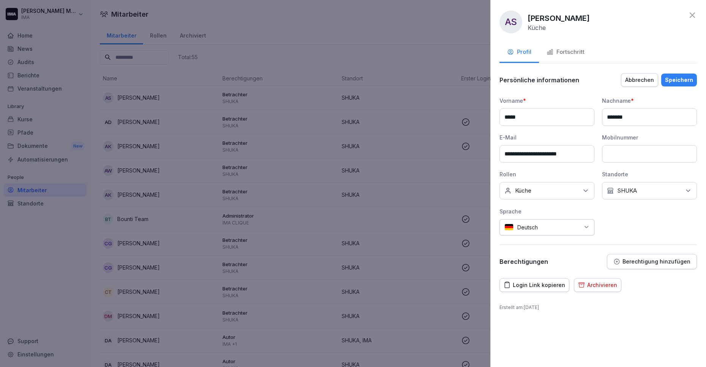
click at [687, 74] on button "Speichern" at bounding box center [679, 80] width 36 height 13
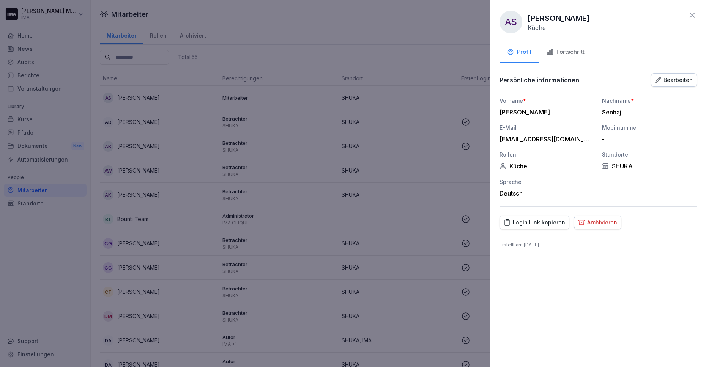
click at [669, 76] on div "Bearbeiten" at bounding box center [674, 80] width 38 height 8
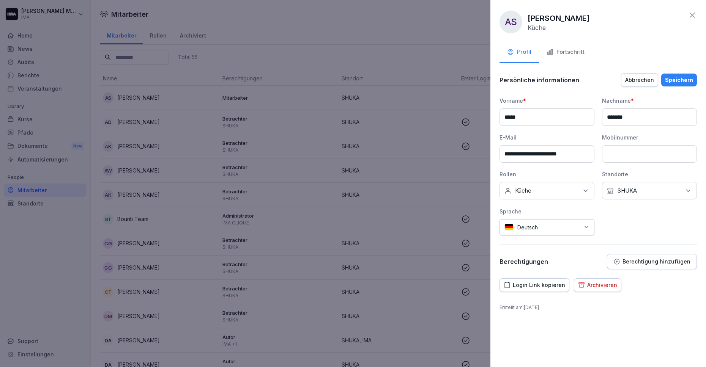
click at [638, 261] on p "Berechtigung hinzufügen" at bounding box center [657, 262] width 68 height 6
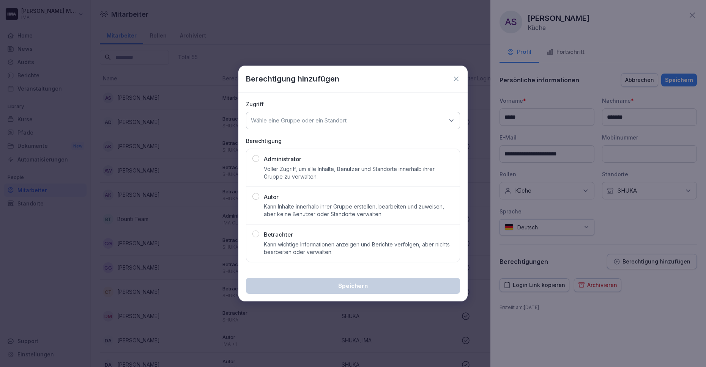
click at [361, 241] on p "Kann wichtige Informationen anzeigen und Berichte verfolgen, aber nichts bearbe…" at bounding box center [359, 248] width 190 height 15
click at [375, 120] on div "Wähle eine Gruppe oder ein Standort" at bounding box center [353, 120] width 214 height 17
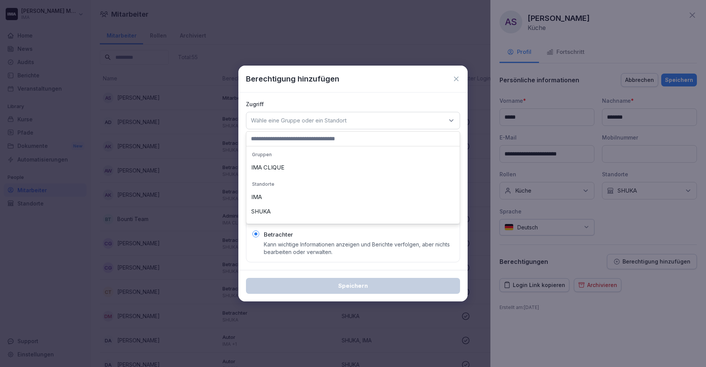
click at [355, 209] on div "SHUKA" at bounding box center [353, 212] width 210 height 14
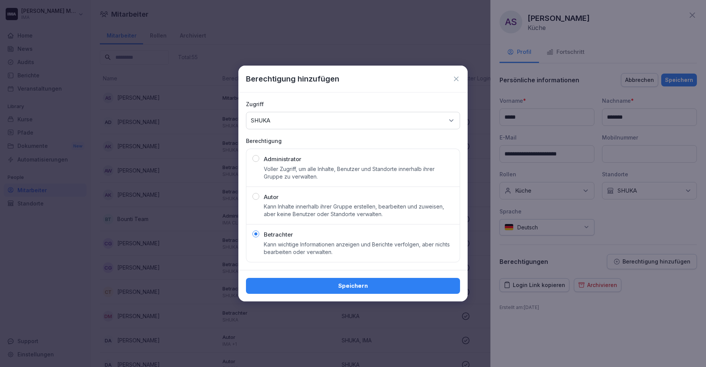
click at [353, 287] on div "Speichern" at bounding box center [353, 286] width 202 height 8
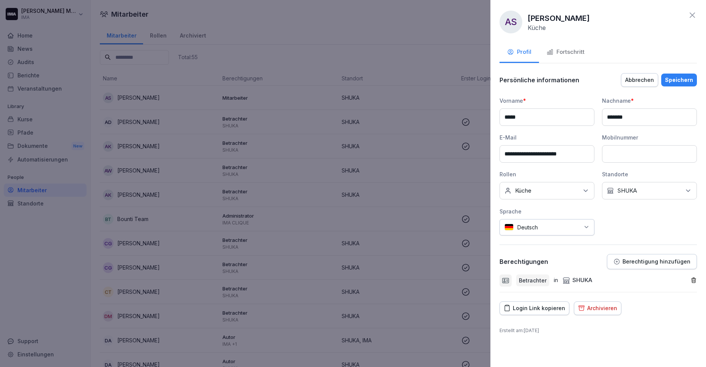
click at [685, 79] on div "Speichern" at bounding box center [679, 80] width 28 height 8
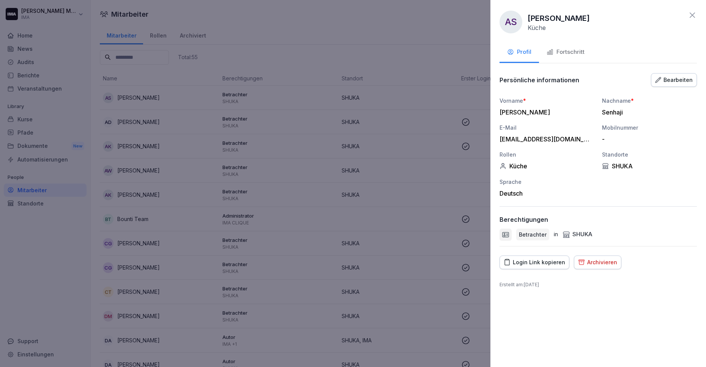
click at [524, 263] on div "Login Link kopieren" at bounding box center [534, 263] width 61 height 8
click at [693, 14] on icon at bounding box center [692, 15] width 5 height 5
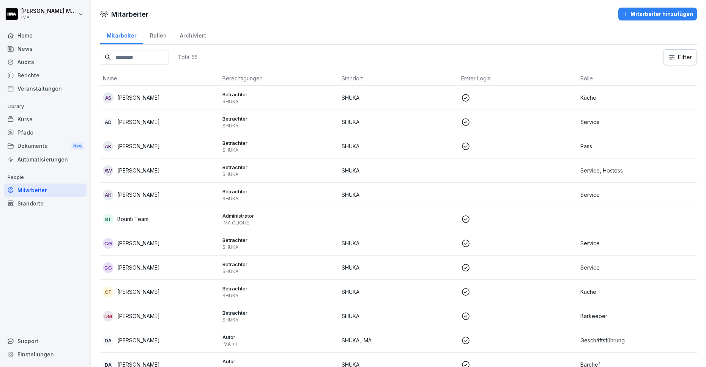
click at [500, 171] on td at bounding box center [518, 171] width 120 height 24
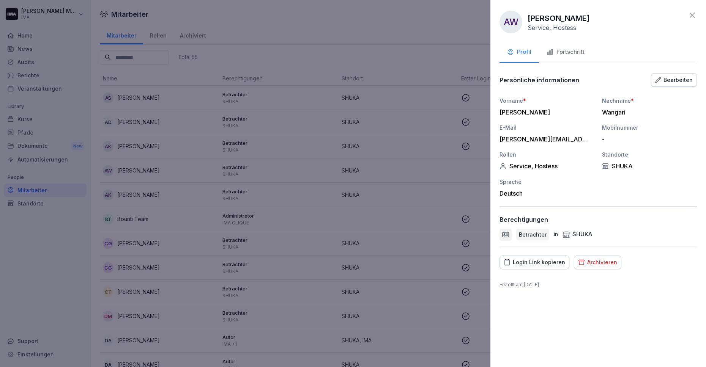
click at [535, 260] on div "Login Link kopieren" at bounding box center [534, 263] width 61 height 8
click at [694, 13] on icon at bounding box center [692, 15] width 5 height 5
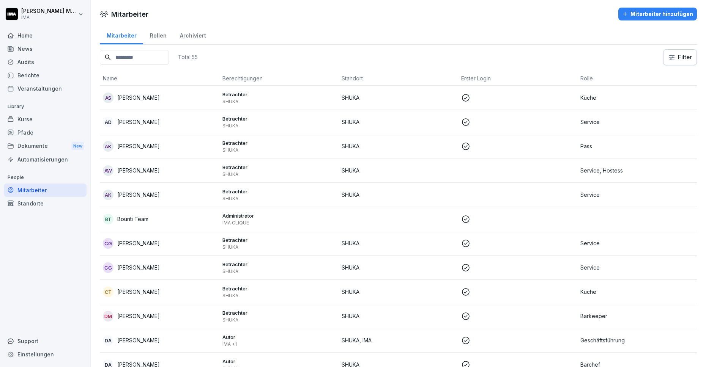
click at [516, 192] on td at bounding box center [518, 195] width 120 height 24
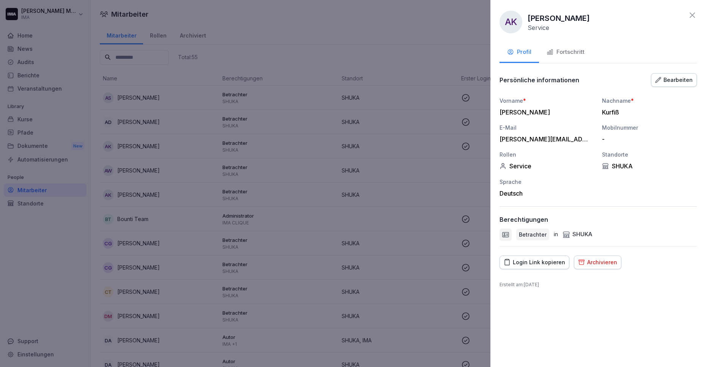
click at [539, 263] on div "Login Link kopieren" at bounding box center [534, 263] width 61 height 8
click at [691, 17] on icon at bounding box center [692, 15] width 9 height 9
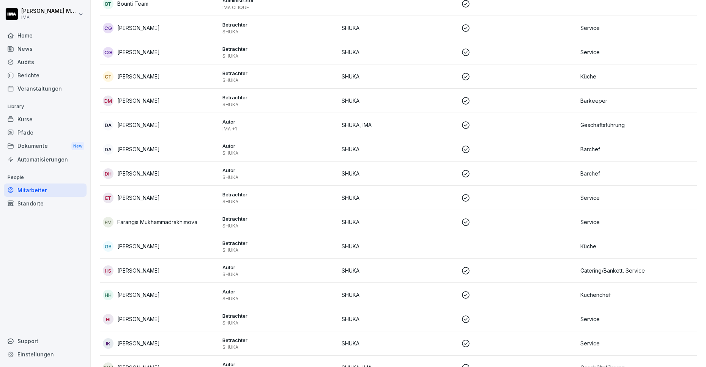
scroll to position [221, 0]
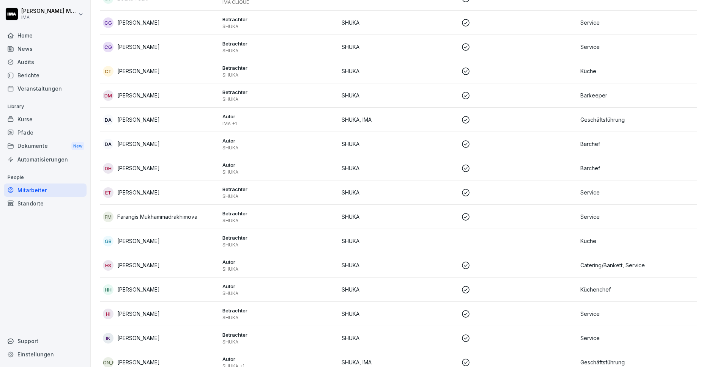
click at [445, 243] on p "SHUKA" at bounding box center [399, 241] width 114 height 8
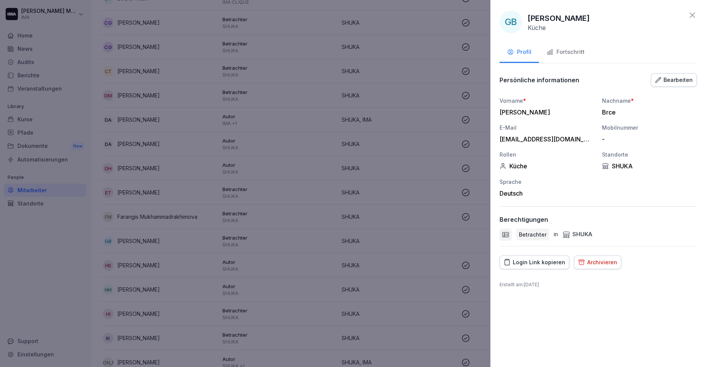
click at [534, 263] on div "Login Link kopieren" at bounding box center [534, 263] width 61 height 8
click at [691, 13] on icon at bounding box center [692, 15] width 9 height 9
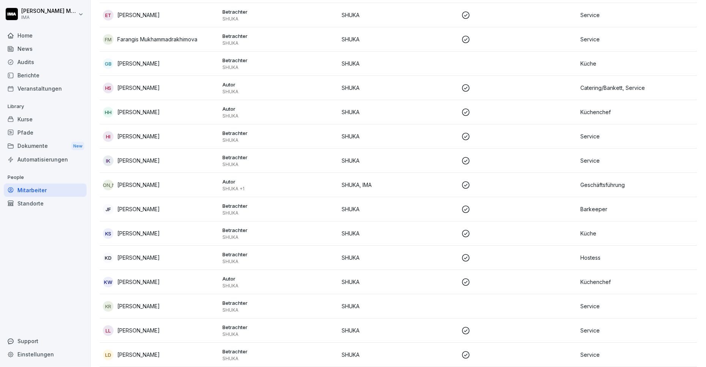
scroll to position [493, 0]
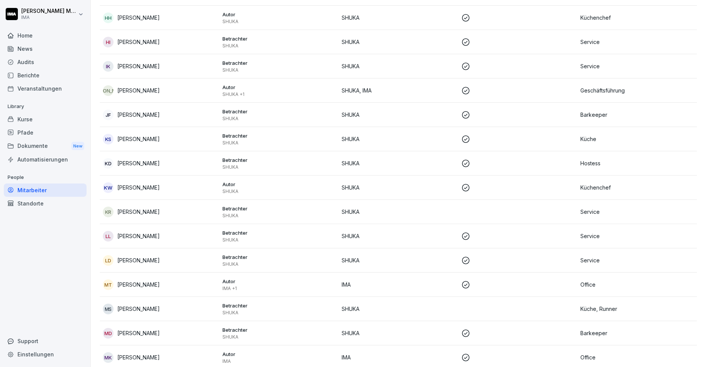
click at [451, 210] on p "SHUKA" at bounding box center [399, 212] width 114 height 8
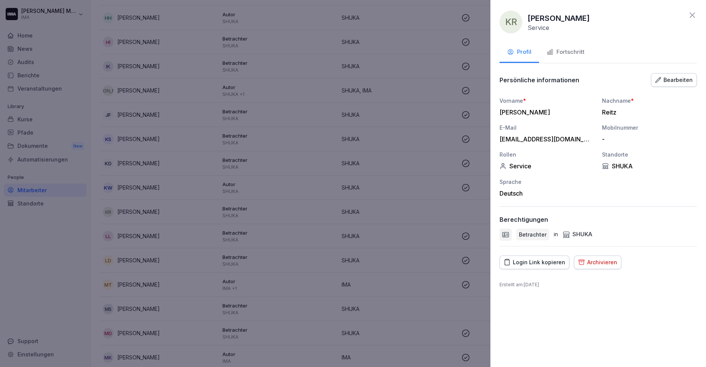
click at [548, 265] on div "Login Link kopieren" at bounding box center [534, 263] width 61 height 8
click at [692, 14] on icon at bounding box center [692, 15] width 5 height 5
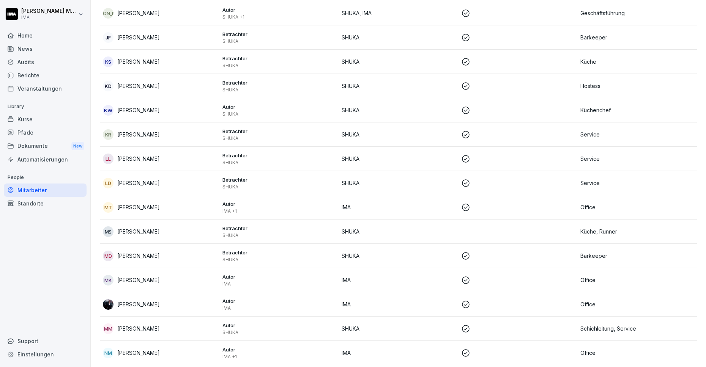
scroll to position [603, 0]
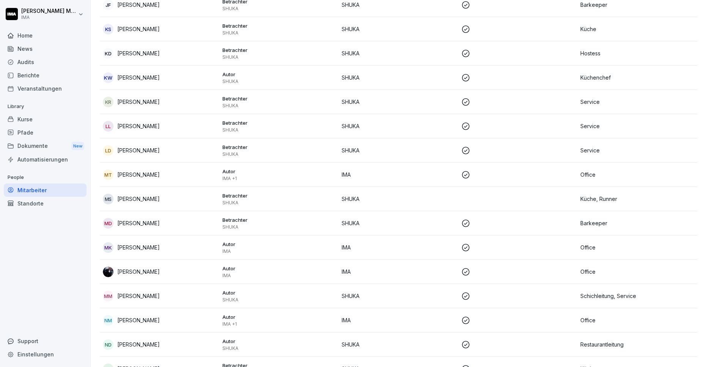
click at [476, 201] on td at bounding box center [518, 199] width 120 height 24
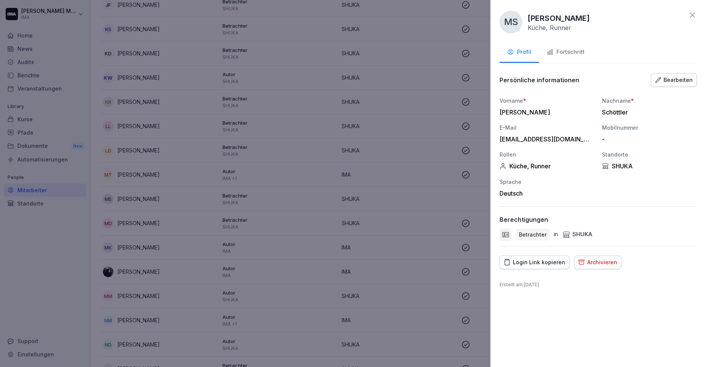
click at [542, 263] on div "Login Link kopieren" at bounding box center [534, 263] width 61 height 8
click at [689, 16] on icon at bounding box center [692, 15] width 9 height 9
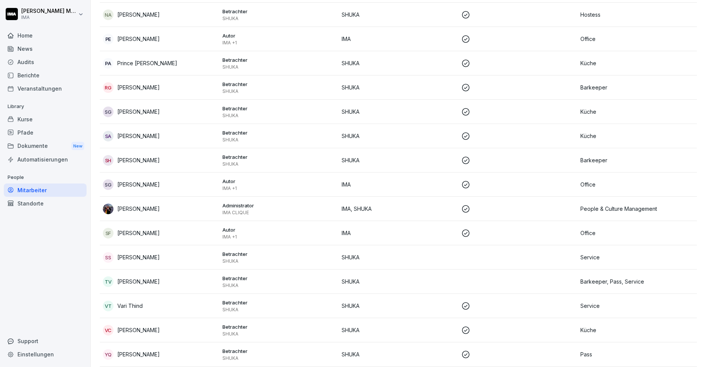
scroll to position [1066, 0]
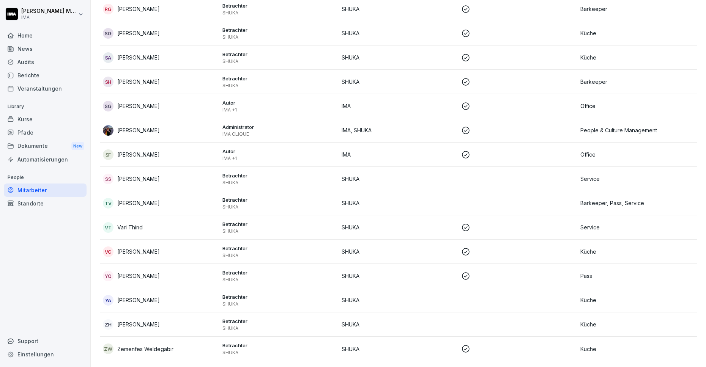
click at [430, 175] on p "SHUKA" at bounding box center [399, 179] width 114 height 8
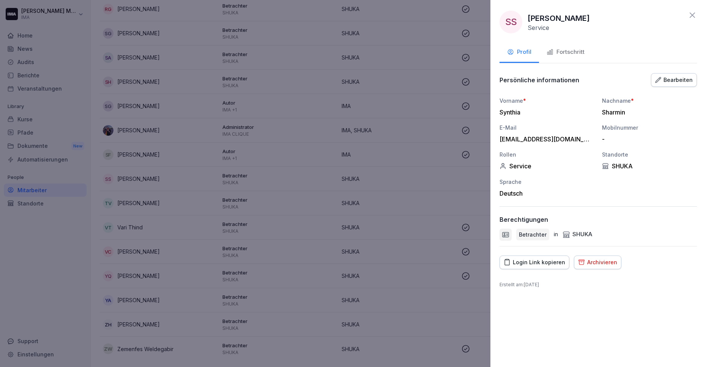
click at [531, 267] on button "Login Link kopieren" at bounding box center [535, 263] width 70 height 14
click at [704, 16] on div "SS [PERSON_NAME] Service Profil Fortschritt Persönliche informationen Bearbeite…" at bounding box center [598, 183] width 216 height 367
click at [695, 14] on icon at bounding box center [692, 15] width 9 height 9
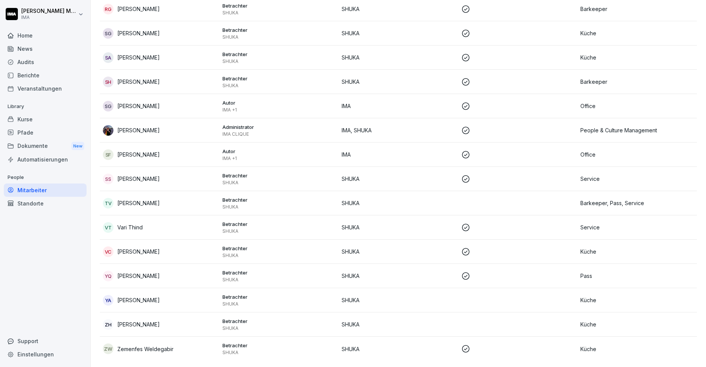
click at [448, 296] on p "SHUKA" at bounding box center [399, 300] width 114 height 8
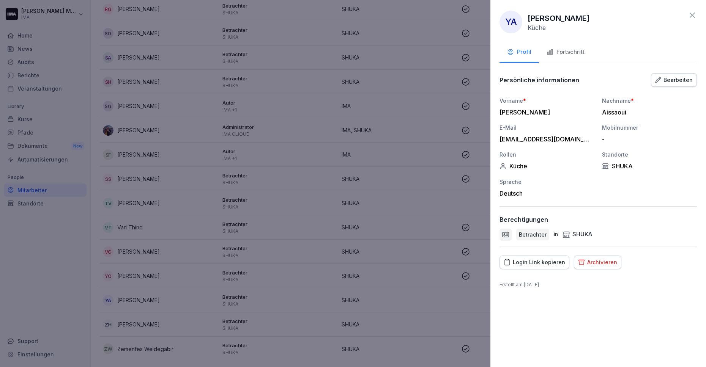
click at [533, 263] on div "Login Link kopieren" at bounding box center [534, 263] width 61 height 8
click at [695, 16] on icon at bounding box center [692, 15] width 9 height 9
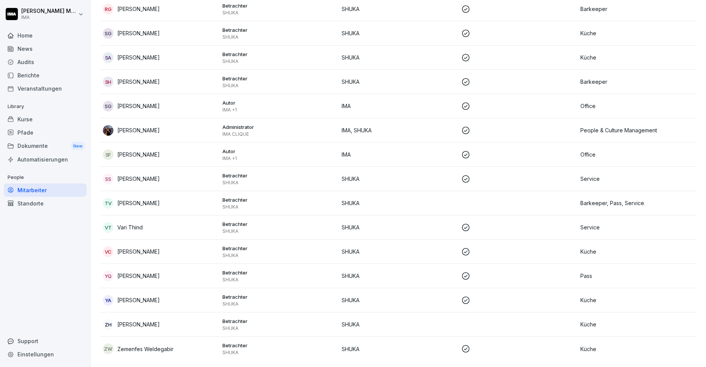
click at [448, 321] on p "SHUKA" at bounding box center [399, 325] width 114 height 8
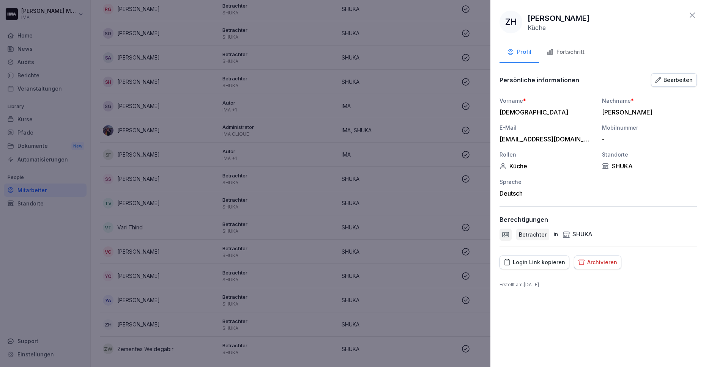
click at [543, 262] on div "Login Link kopieren" at bounding box center [534, 263] width 61 height 8
